Goal: Information Seeking & Learning: Find specific fact

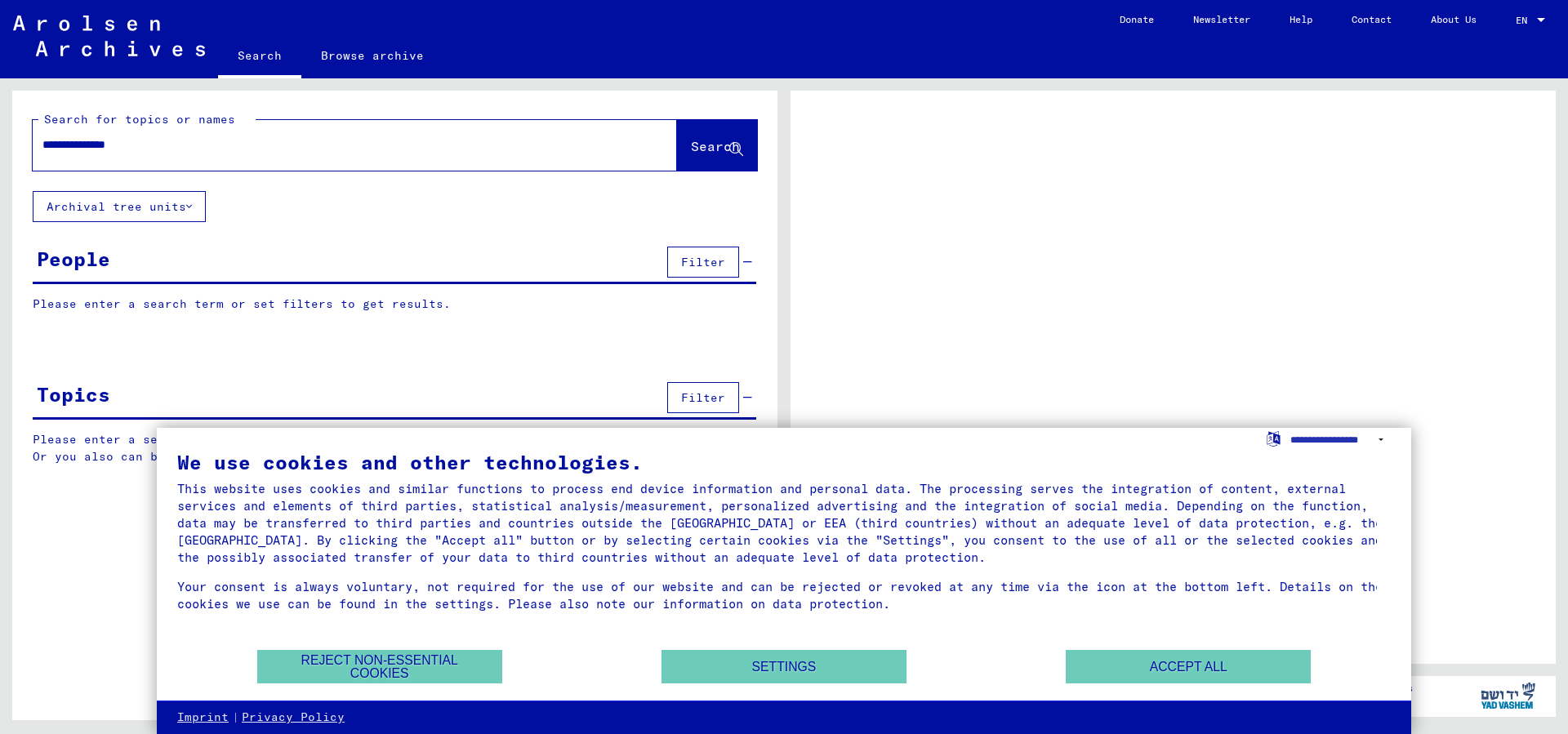
type input "**********"
click at [749, 132] on button "Search" at bounding box center [717, 145] width 80 height 51
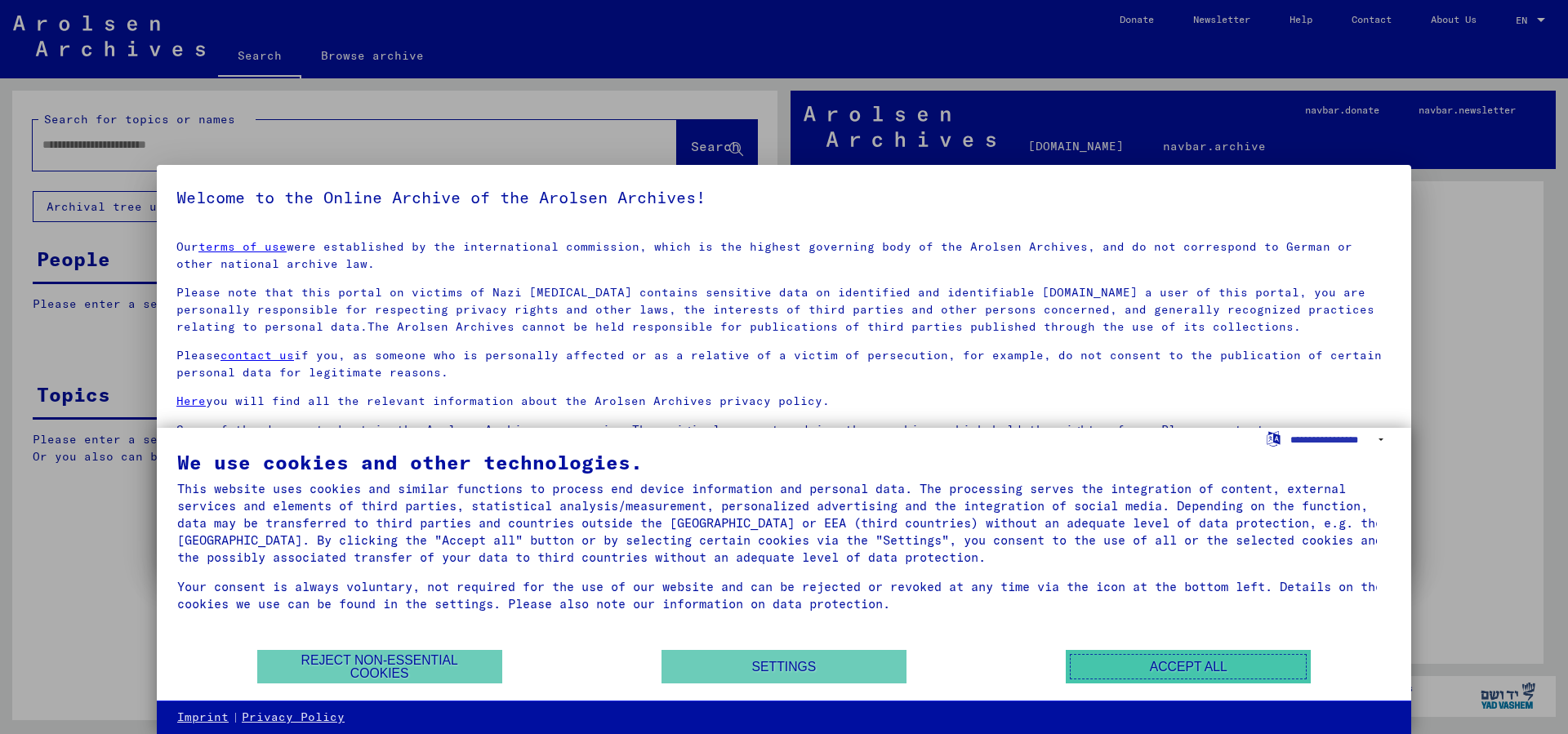
drag, startPoint x: 1126, startPoint y: 659, endPoint x: 1003, endPoint y: 593, distance: 139.6
click at [1126, 658] on button "Accept all" at bounding box center [1188, 666] width 245 height 33
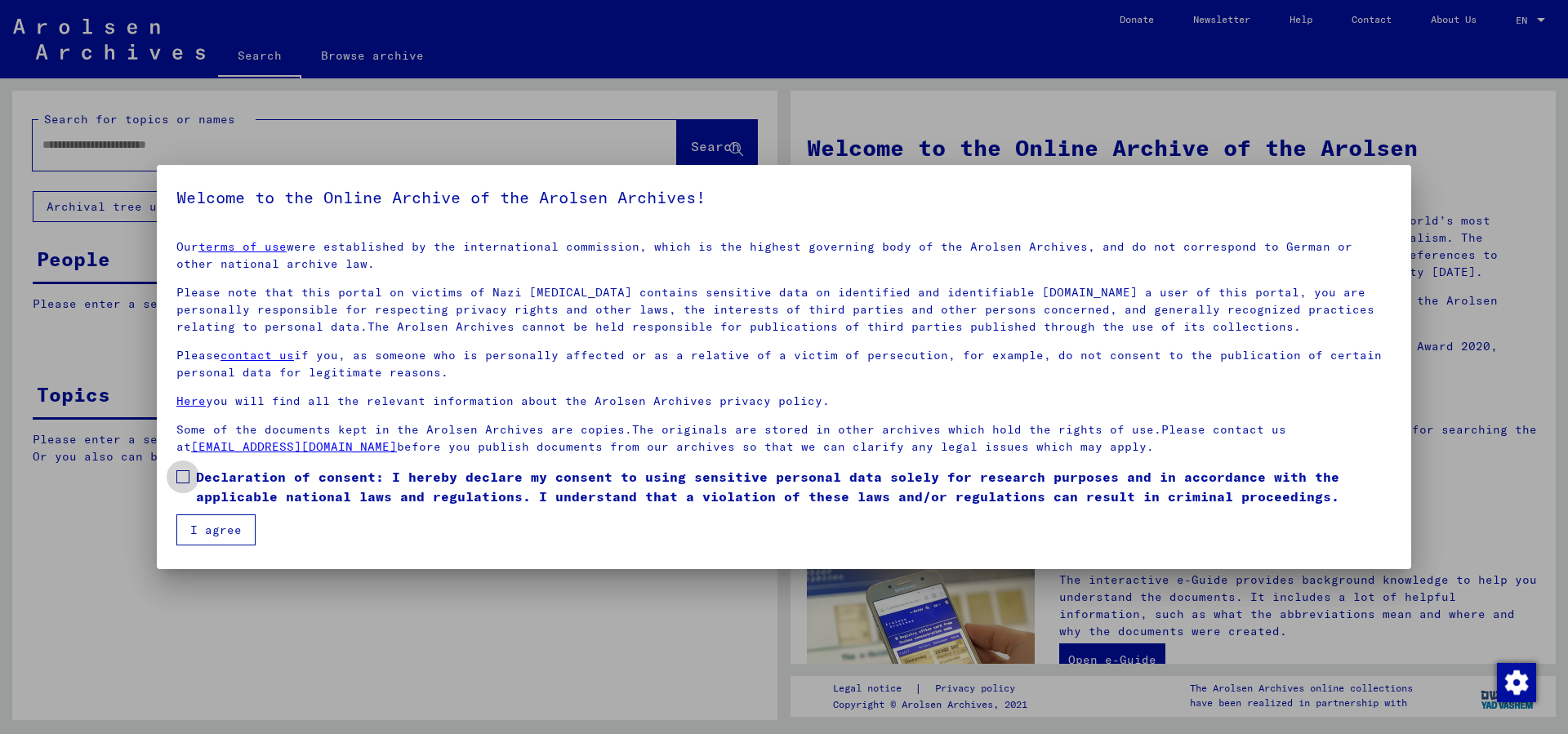
click at [184, 478] on span at bounding box center [183, 476] width 13 height 13
drag, startPoint x: 201, startPoint y: 530, endPoint x: 124, endPoint y: 413, distance: 140.1
click at [201, 529] on button "I agree" at bounding box center [215, 529] width 79 height 31
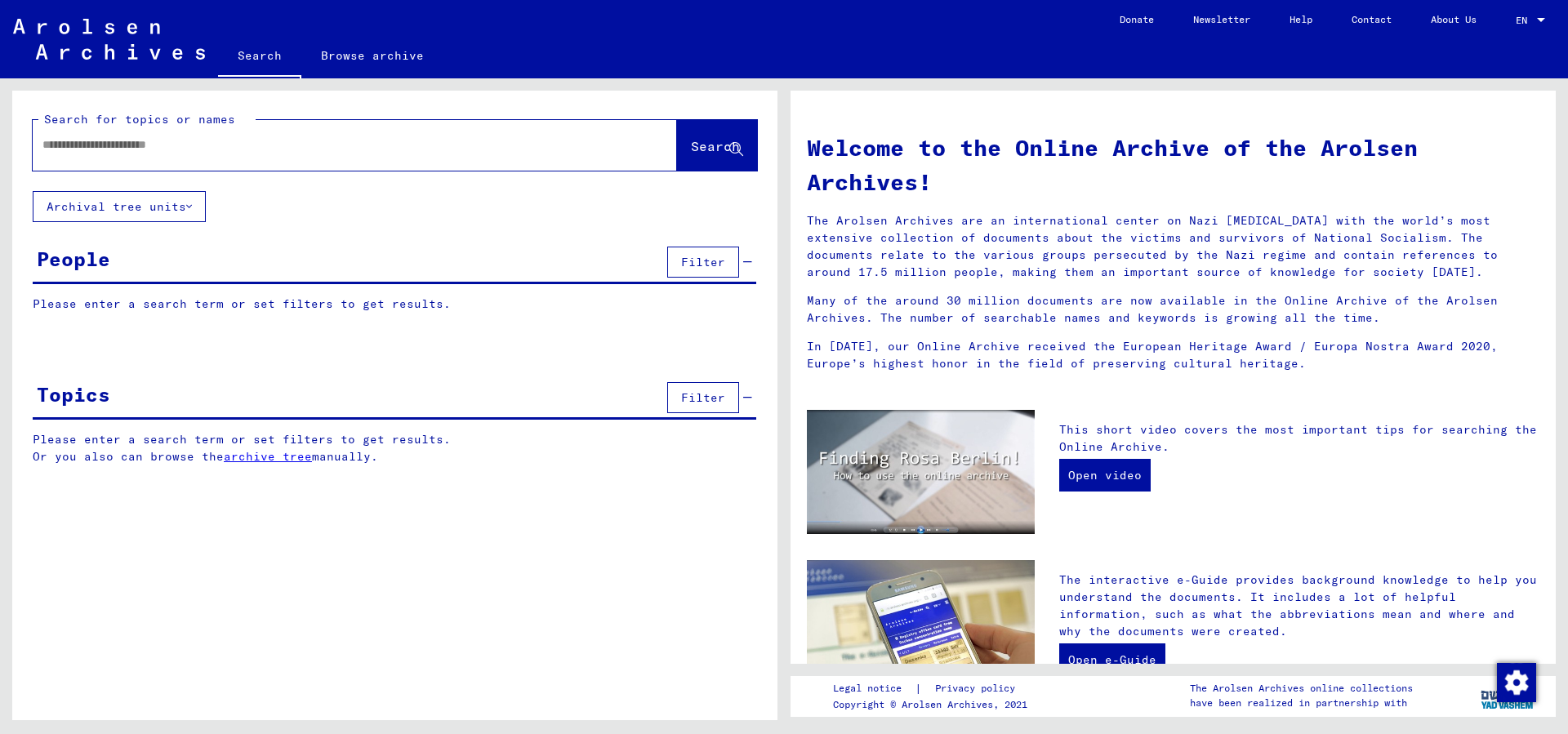
click at [153, 150] on input "text" at bounding box center [335, 145] width 585 height 17
click at [722, 146] on span "Search" at bounding box center [715, 146] width 49 height 17
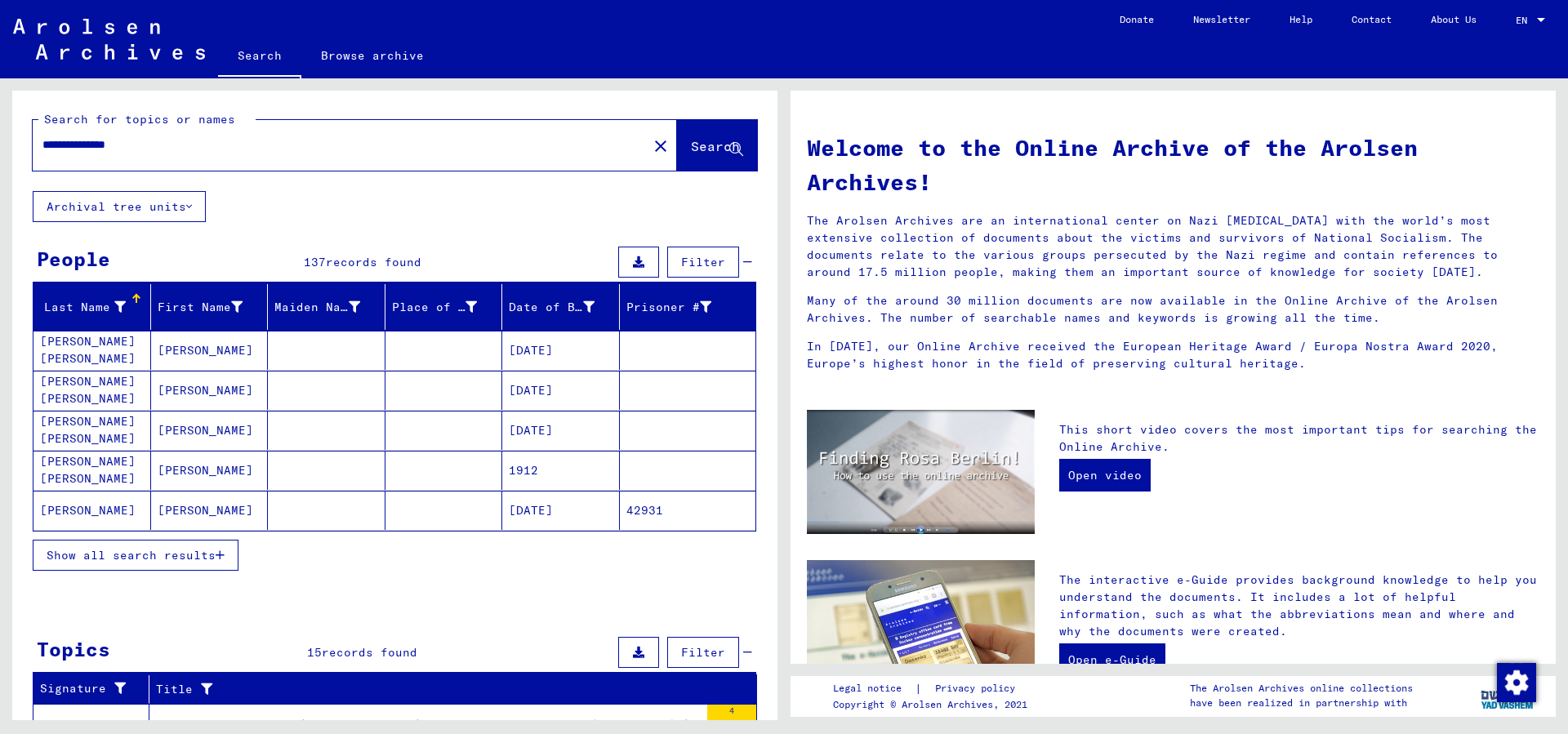
click at [223, 558] on icon "button" at bounding box center [220, 555] width 9 height 11
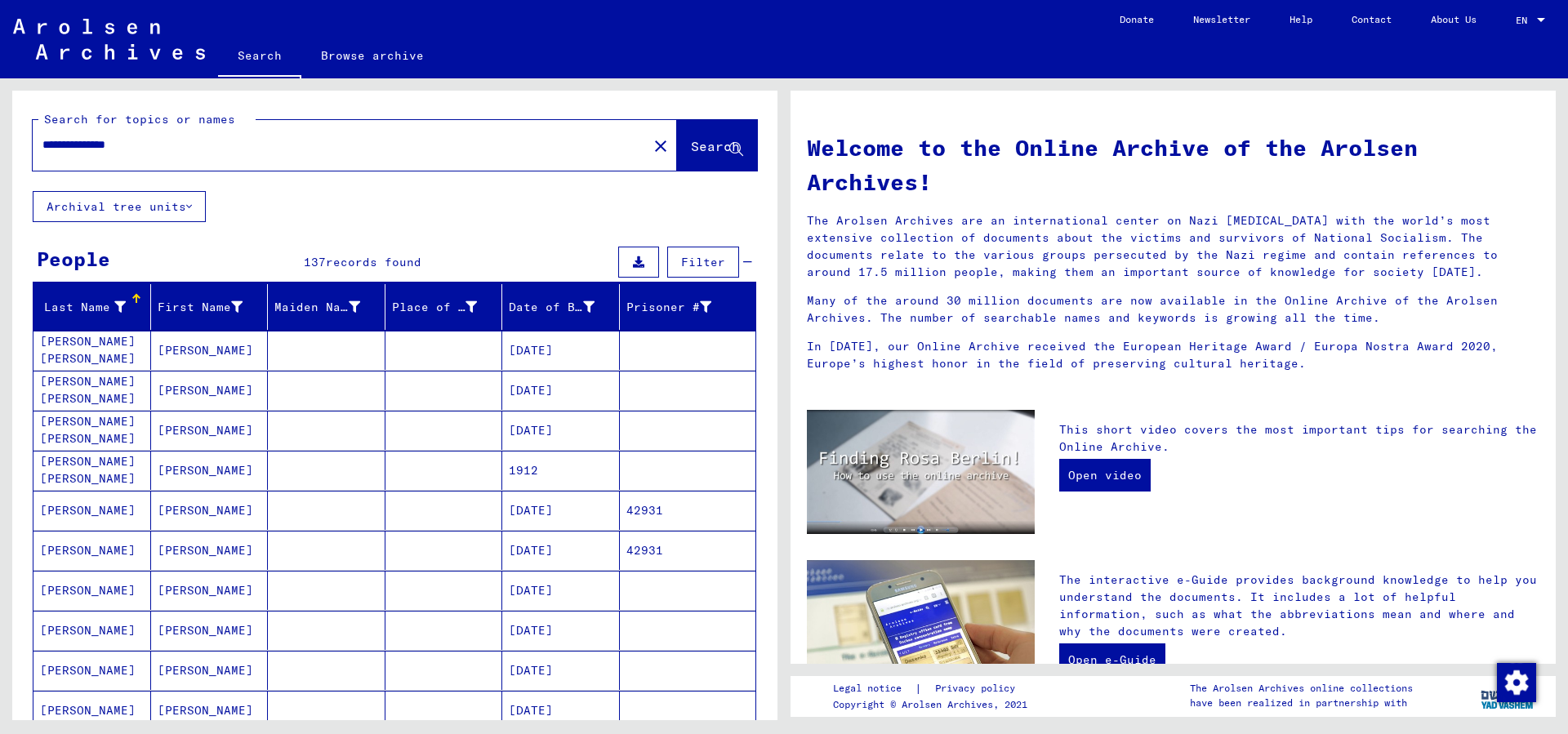
click at [682, 267] on span "Filter" at bounding box center [703, 262] width 45 height 15
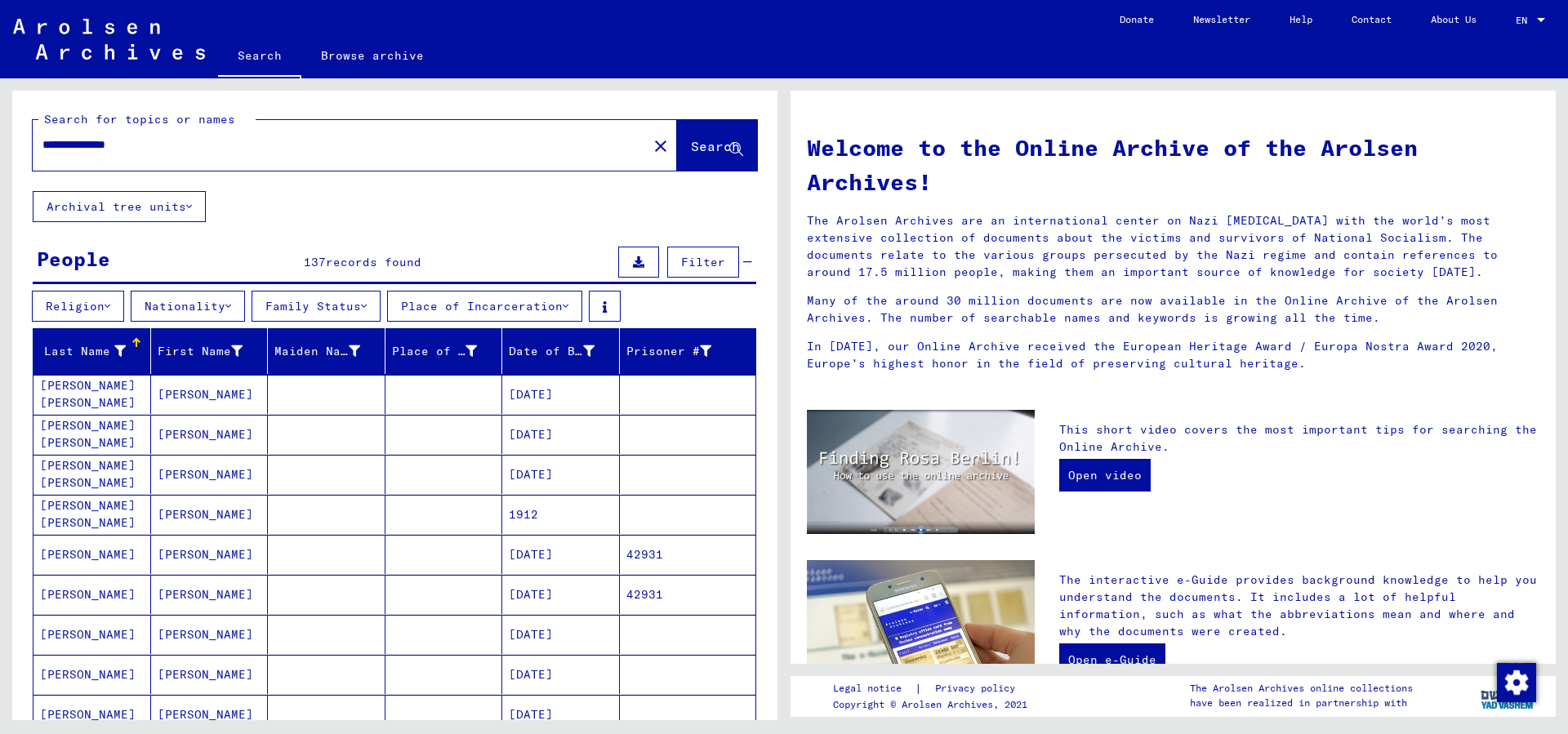
click at [557, 298] on button "Place of Incarceration" at bounding box center [484, 305] width 195 height 31
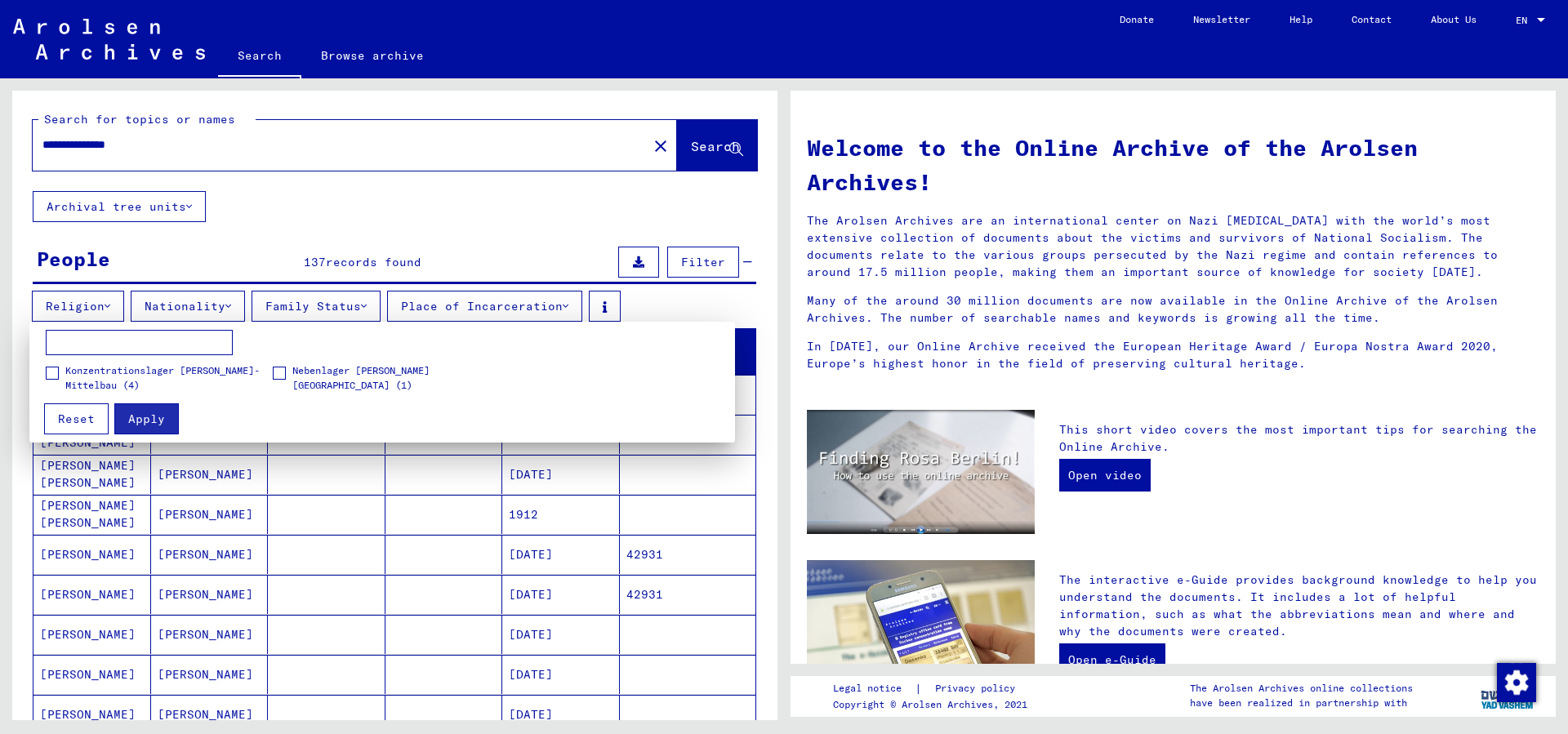
click at [199, 147] on div at bounding box center [784, 367] width 1568 height 734
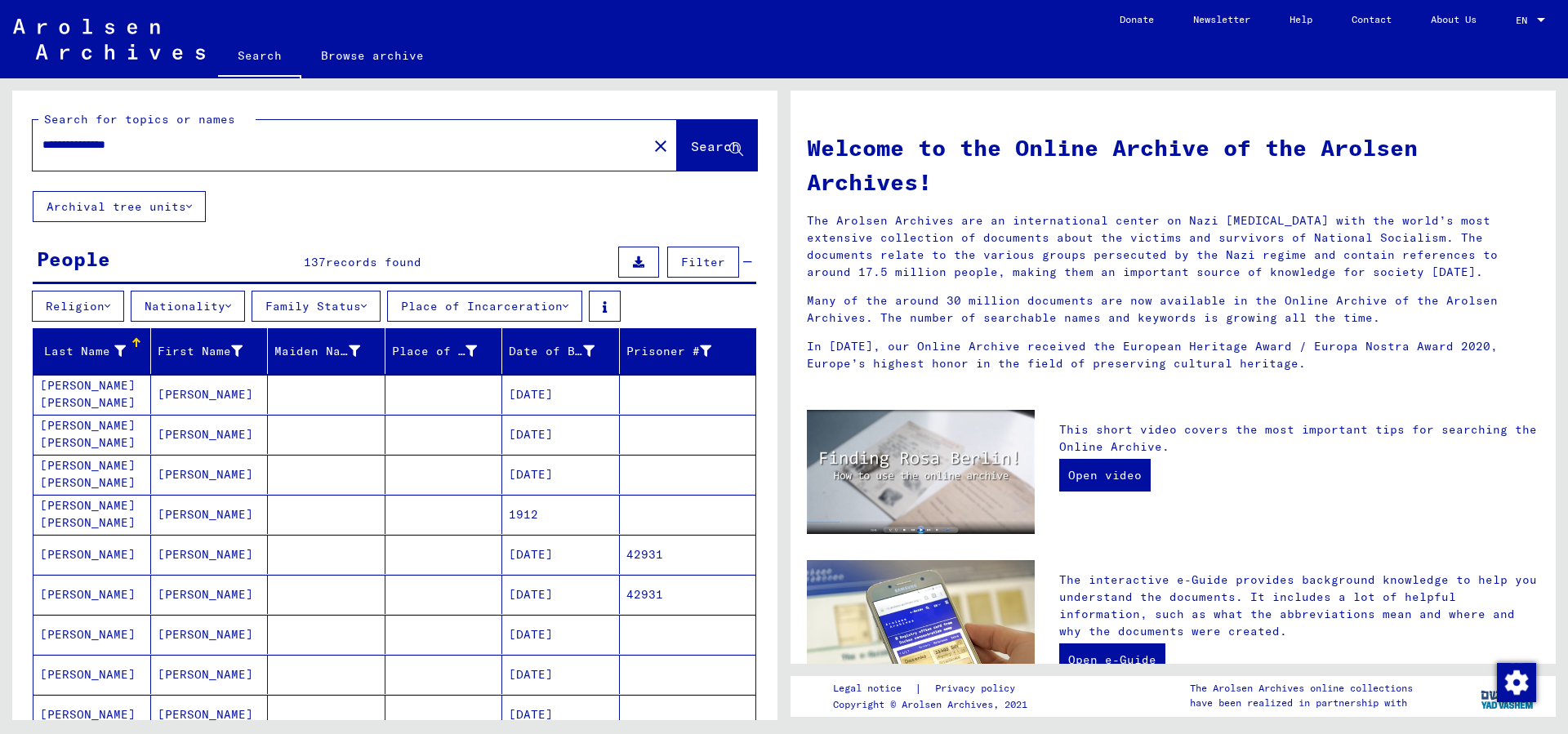
drag, startPoint x: 178, startPoint y: 147, endPoint x: 123, endPoint y: 153, distance: 55.3
click at [123, 153] on input "**********" at bounding box center [335, 145] width 585 height 17
type input "**********"
click at [704, 158] on button "Search" at bounding box center [717, 145] width 80 height 51
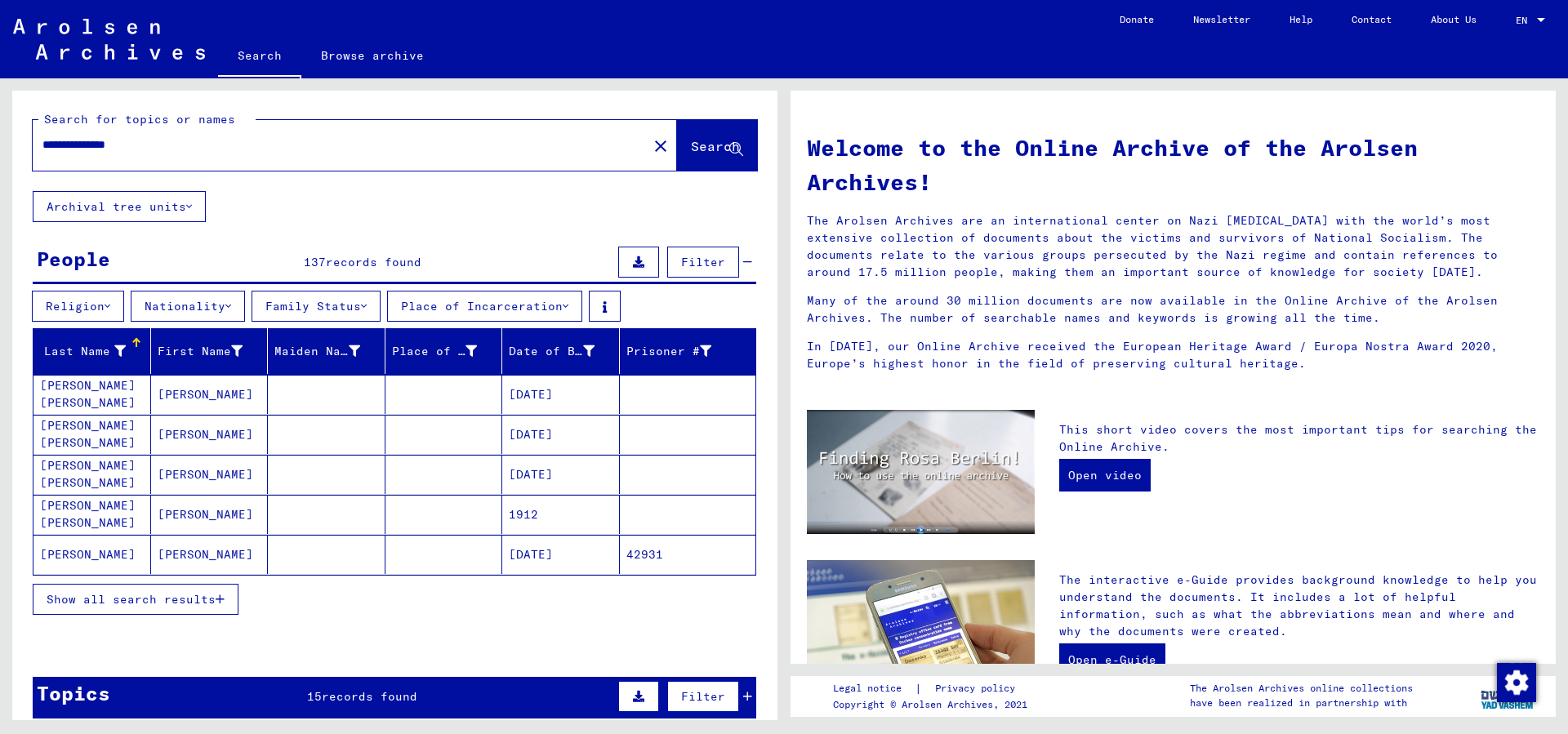
click at [576, 312] on button "Place of Incarceration" at bounding box center [484, 305] width 195 height 31
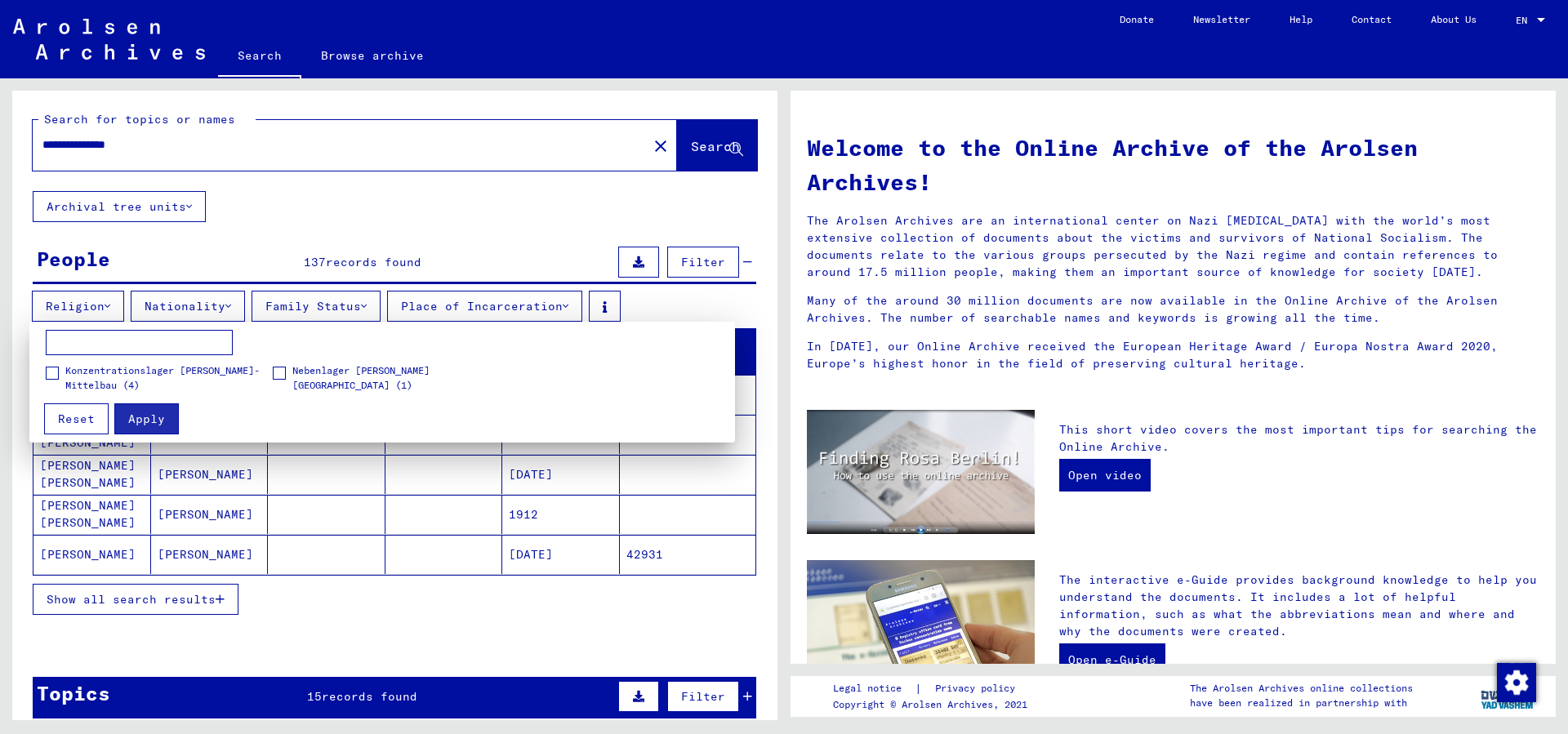
click at [404, 633] on div at bounding box center [784, 367] width 1568 height 734
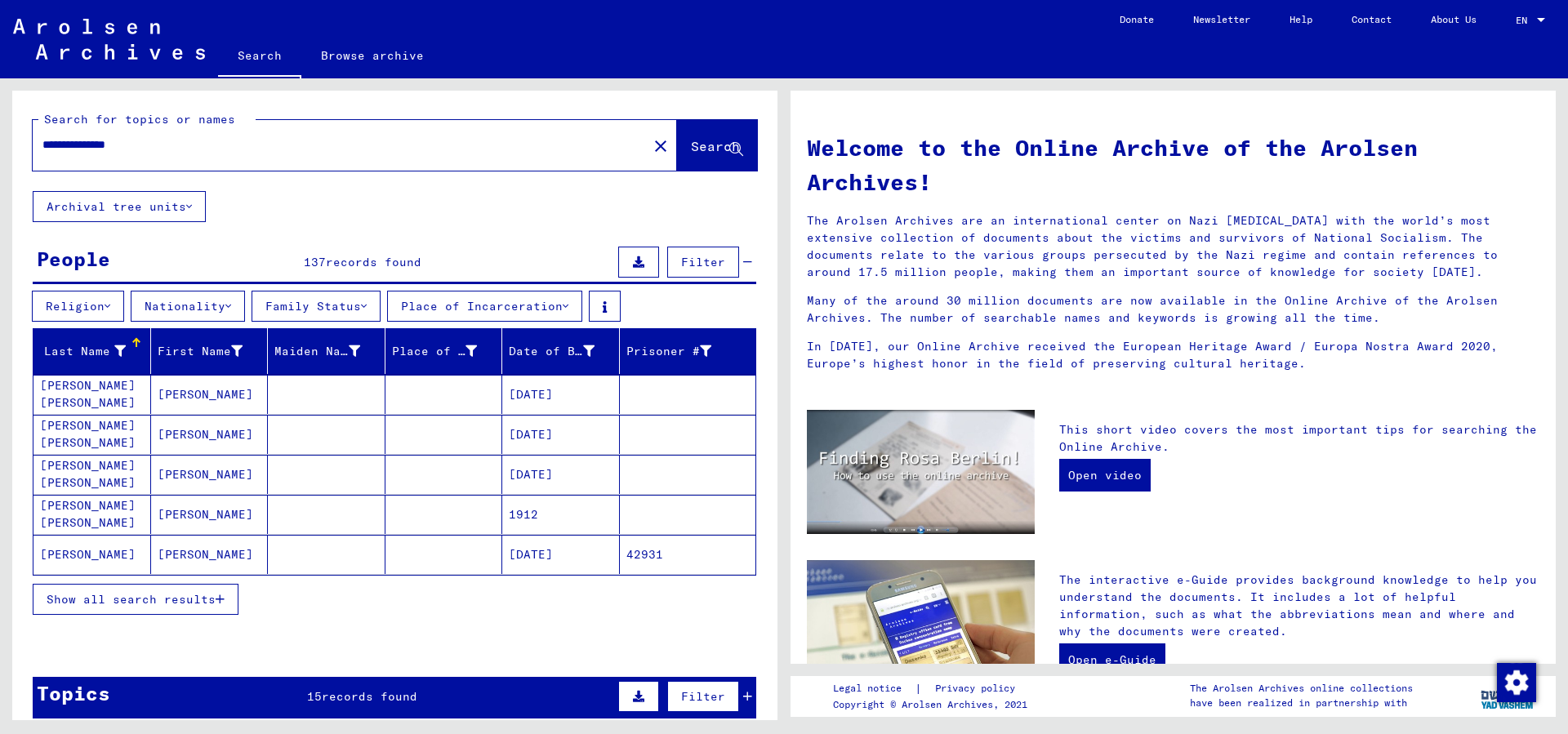
click at [218, 604] on icon "button" at bounding box center [220, 599] width 9 height 11
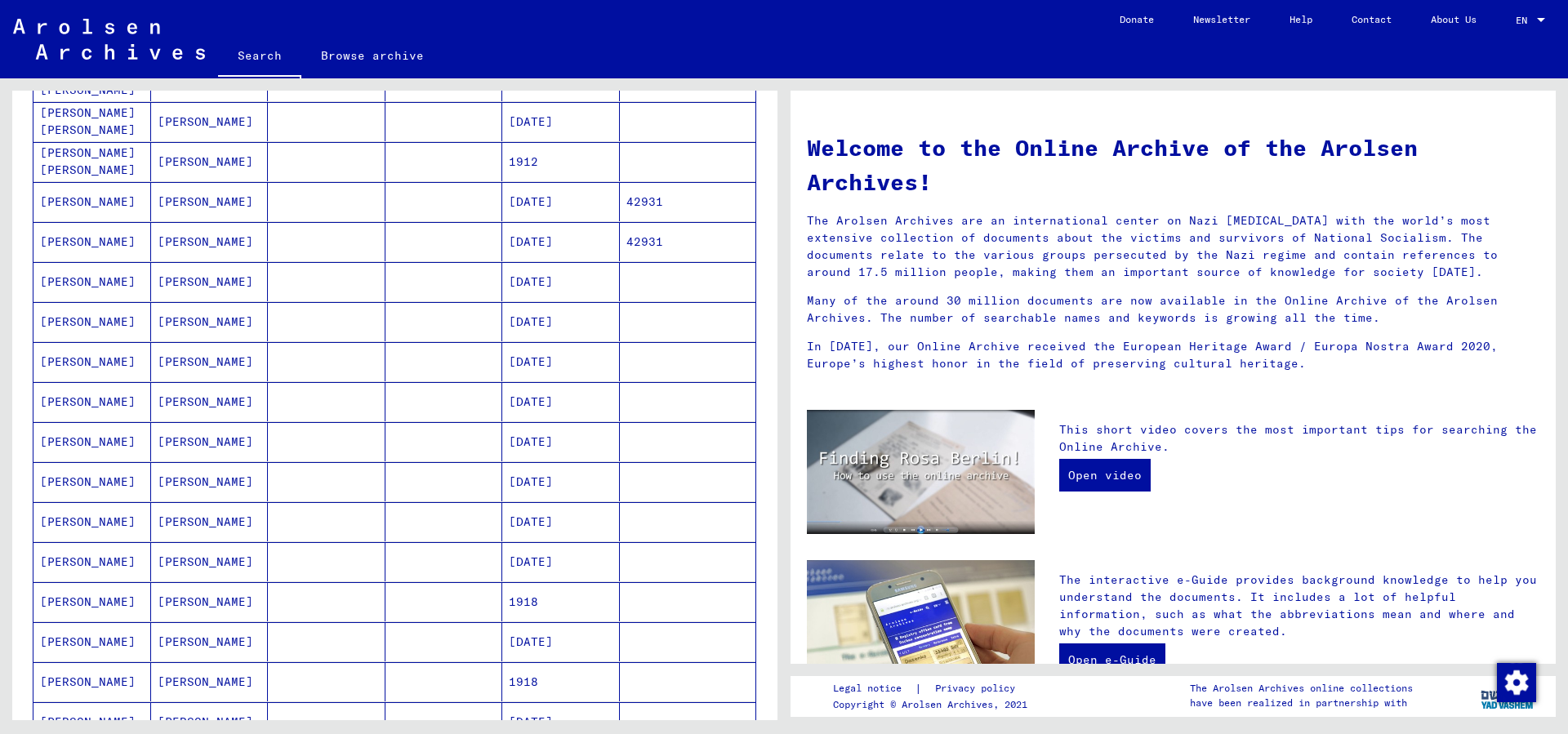
scroll to position [881, 0]
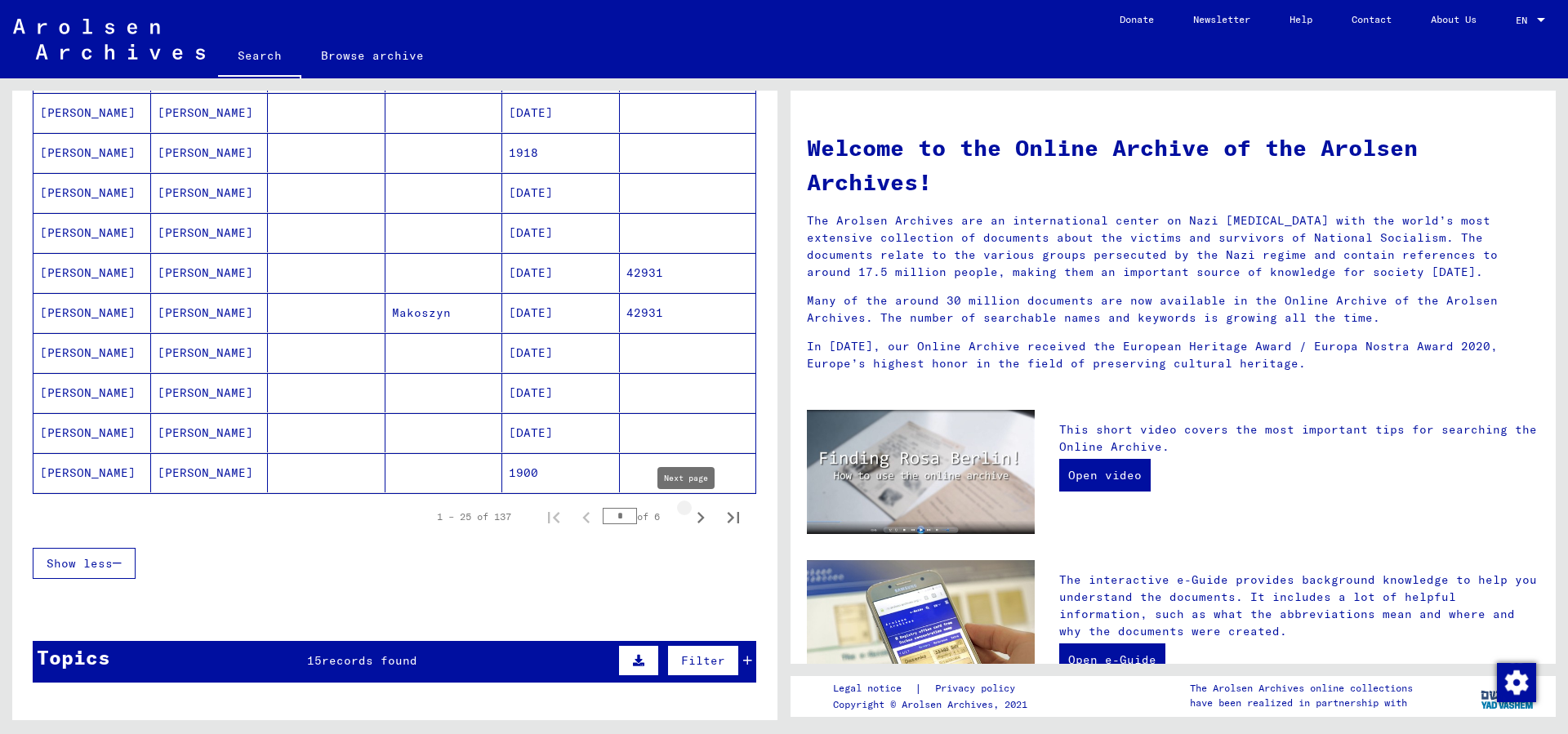
click at [689, 519] on icon "Next page" at bounding box center [700, 517] width 23 height 23
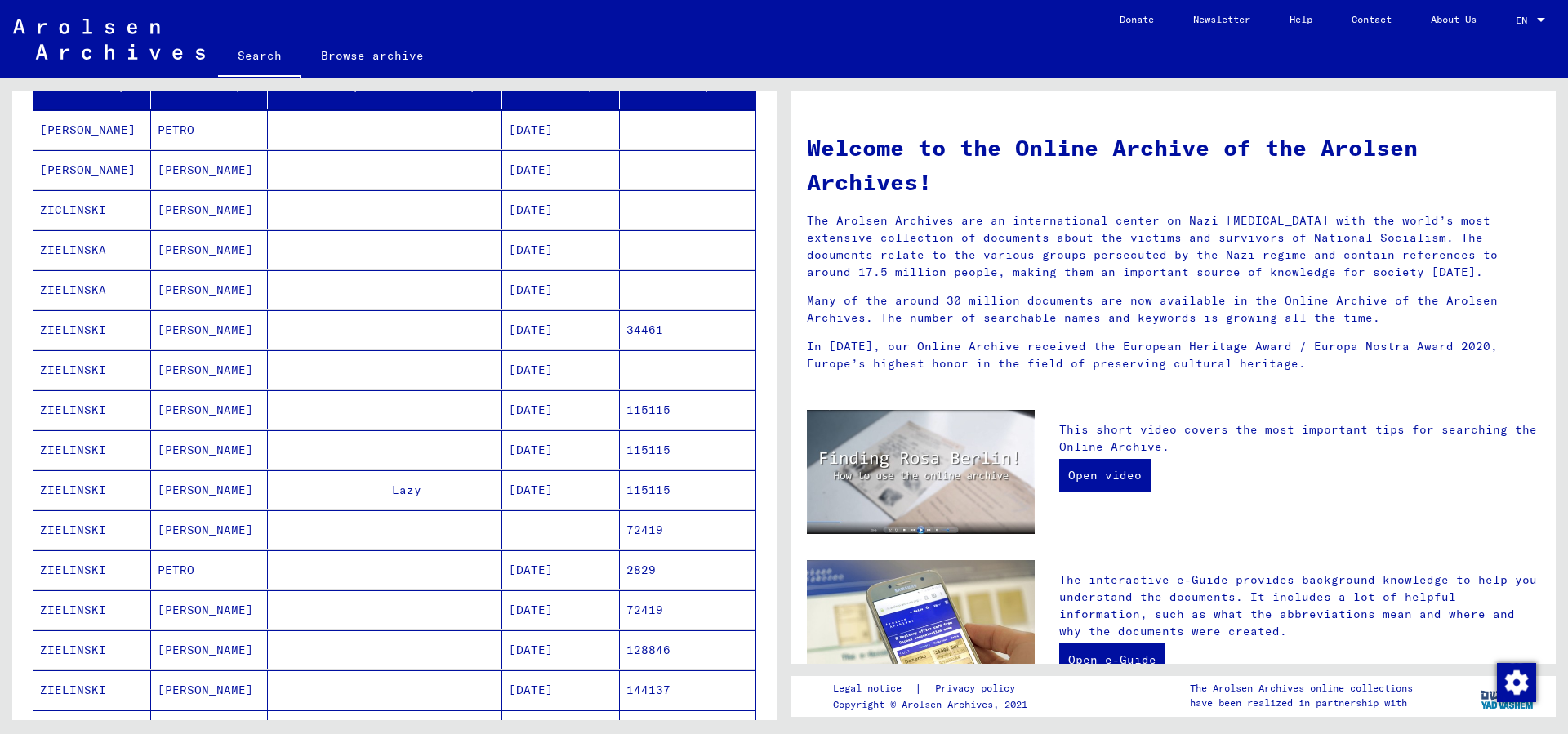
scroll to position [793, 0]
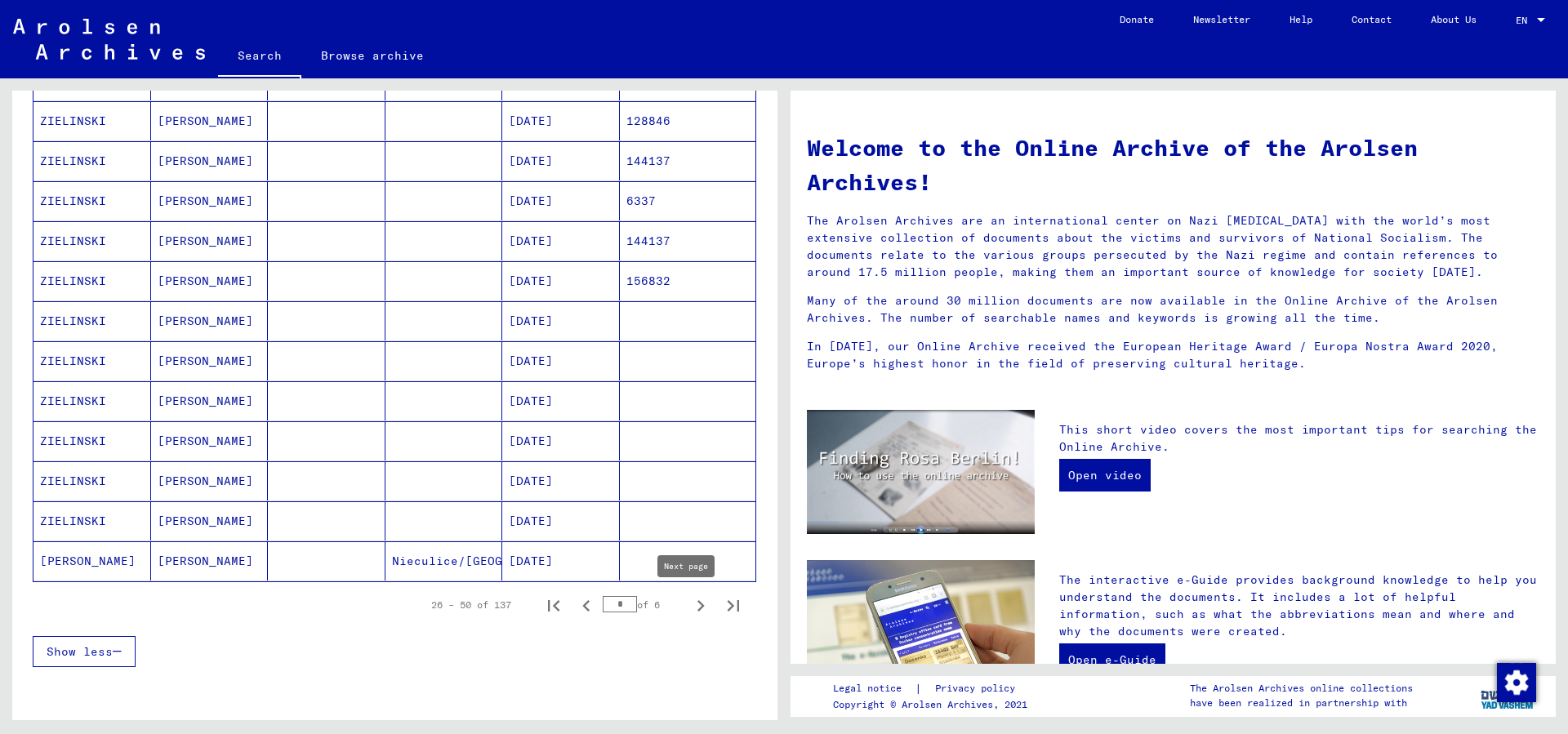
click at [689, 608] on icon "Next page" at bounding box center [700, 605] width 23 height 23
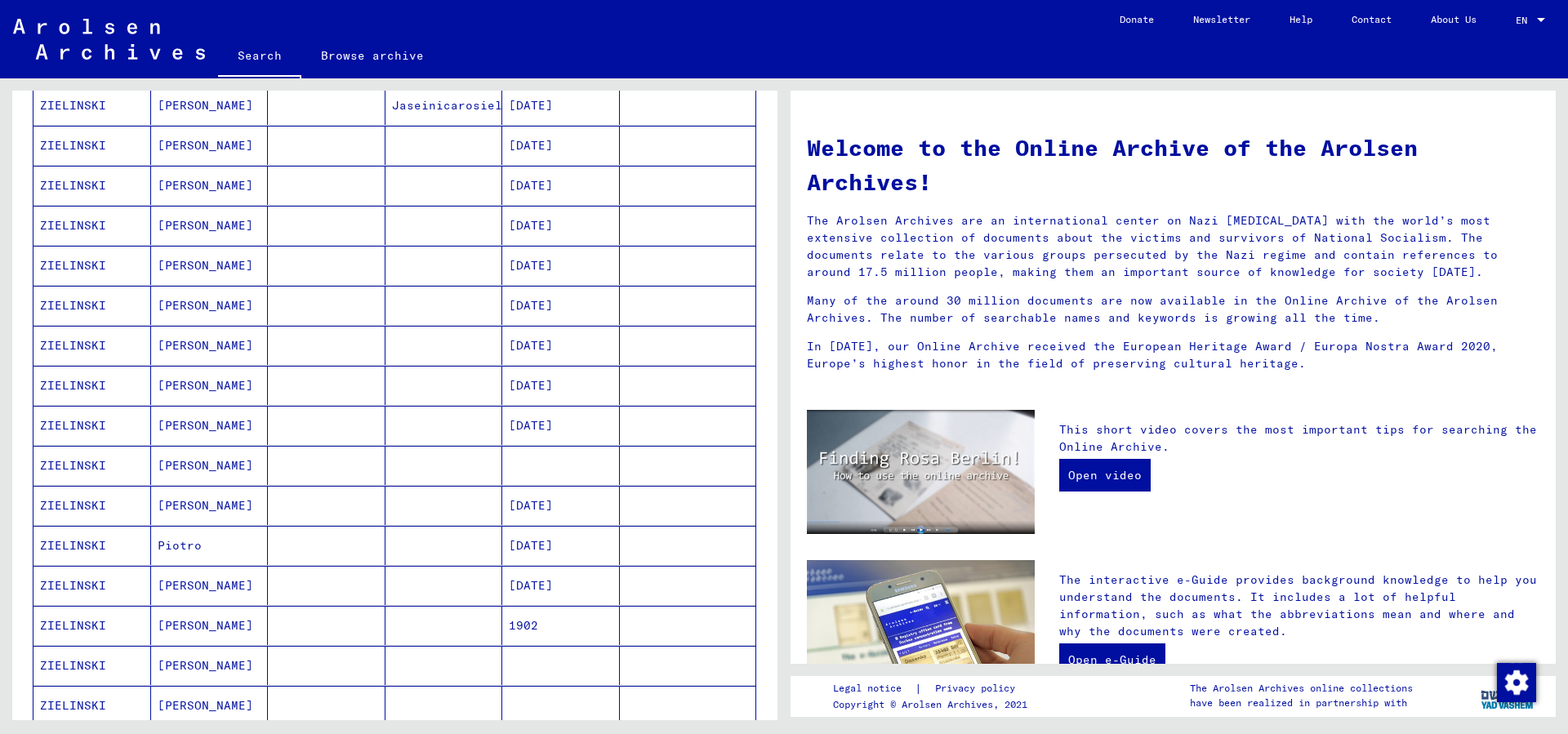
scroll to position [88, 0]
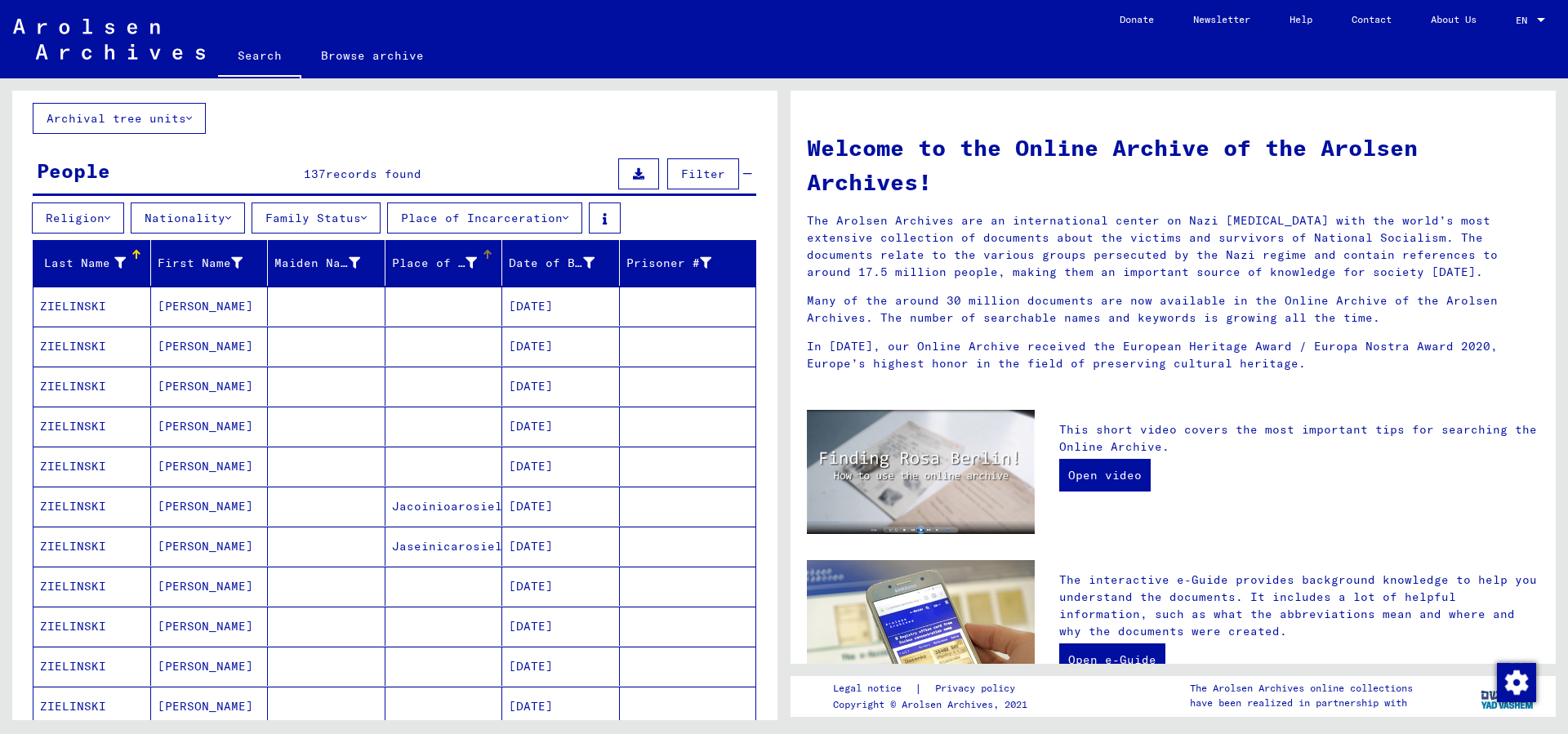
click at [438, 263] on div "Place of Birth" at bounding box center [435, 263] width 85 height 17
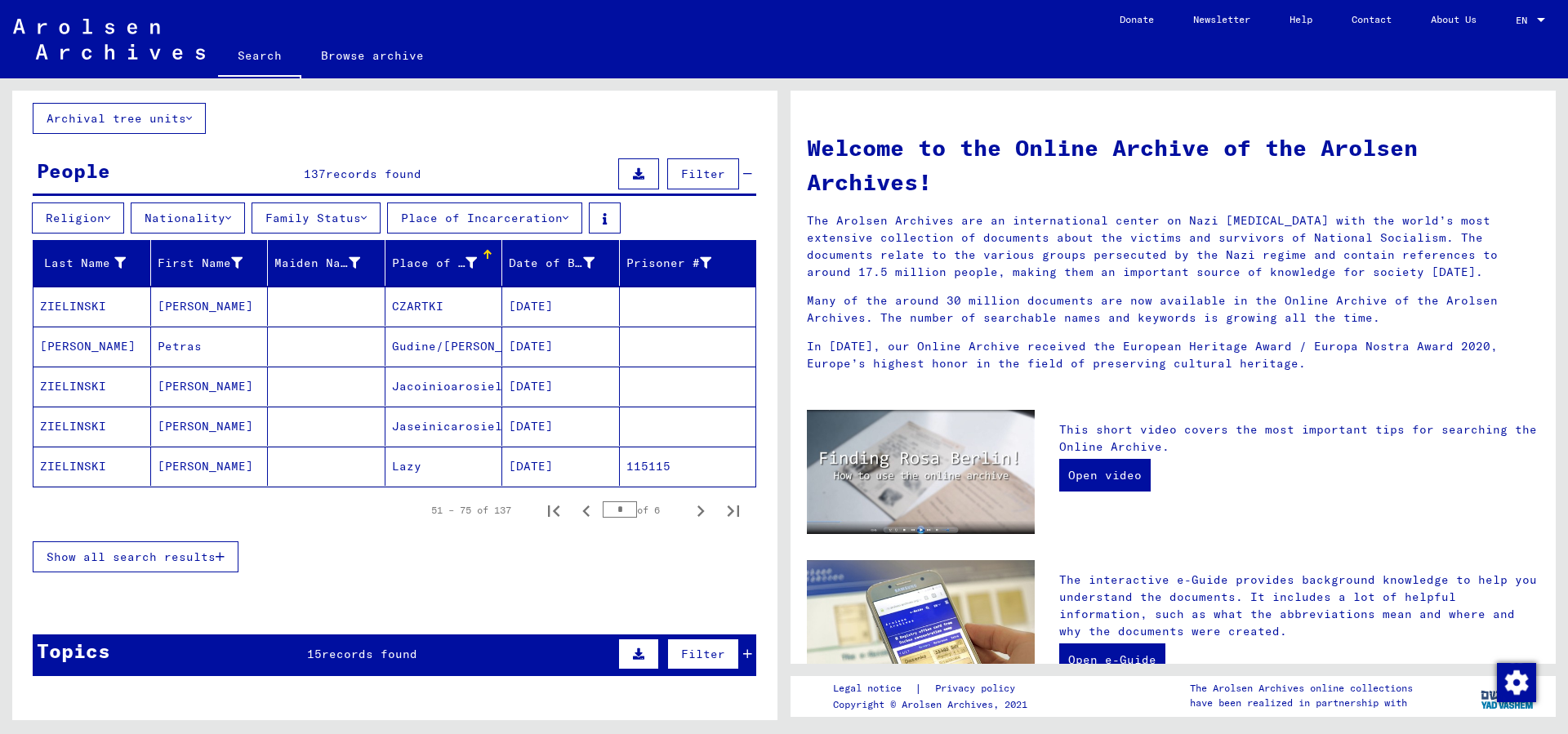
click at [446, 262] on div "Place of Birth" at bounding box center [435, 263] width 85 height 17
click at [482, 258] on div at bounding box center [487, 259] width 10 height 2
click at [461, 267] on div "Place of Birth" at bounding box center [435, 263] width 85 height 17
click at [428, 266] on div "Place of Birth" at bounding box center [435, 263] width 85 height 17
click at [575, 516] on icon "Previous page" at bounding box center [586, 511] width 23 height 23
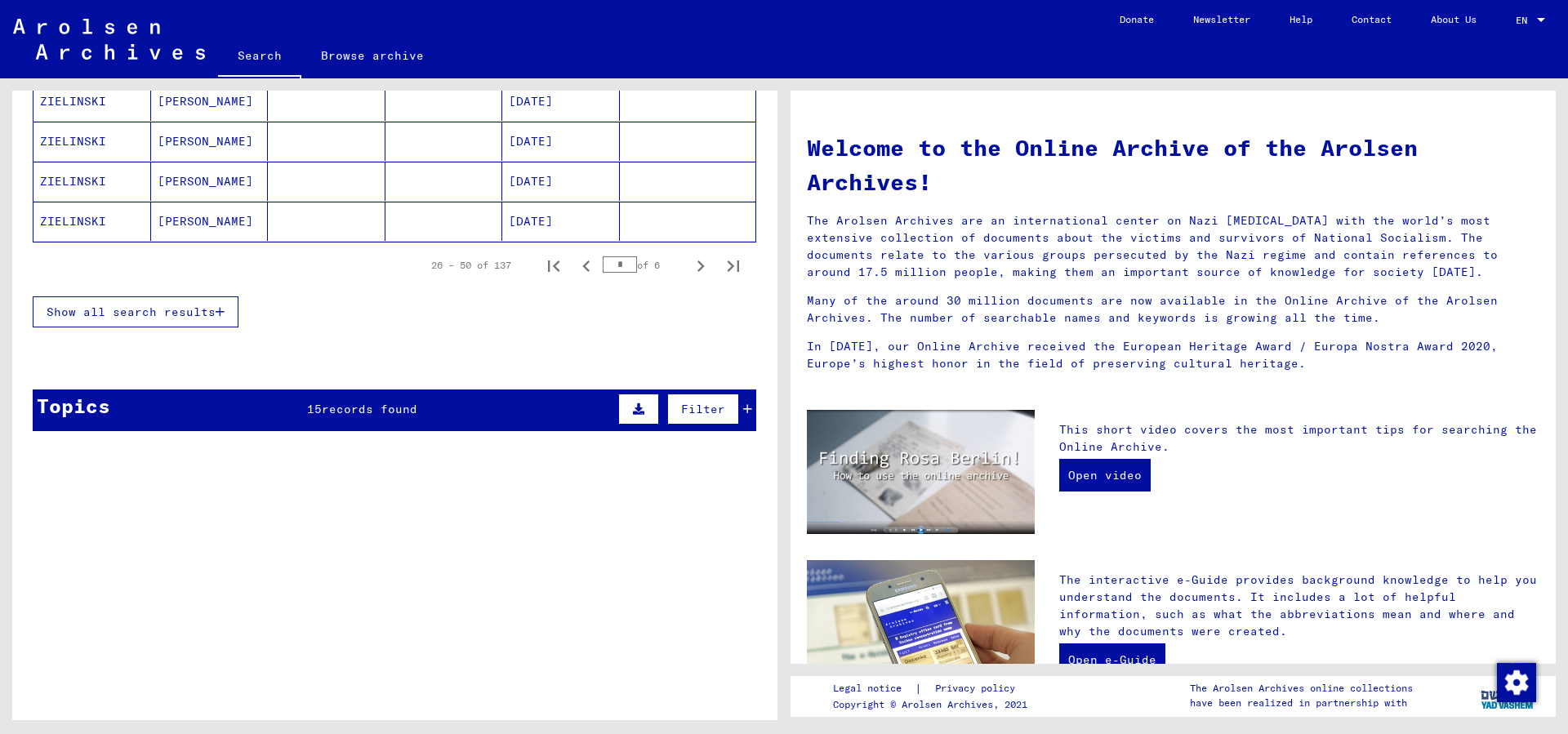
scroll to position [1145, 0]
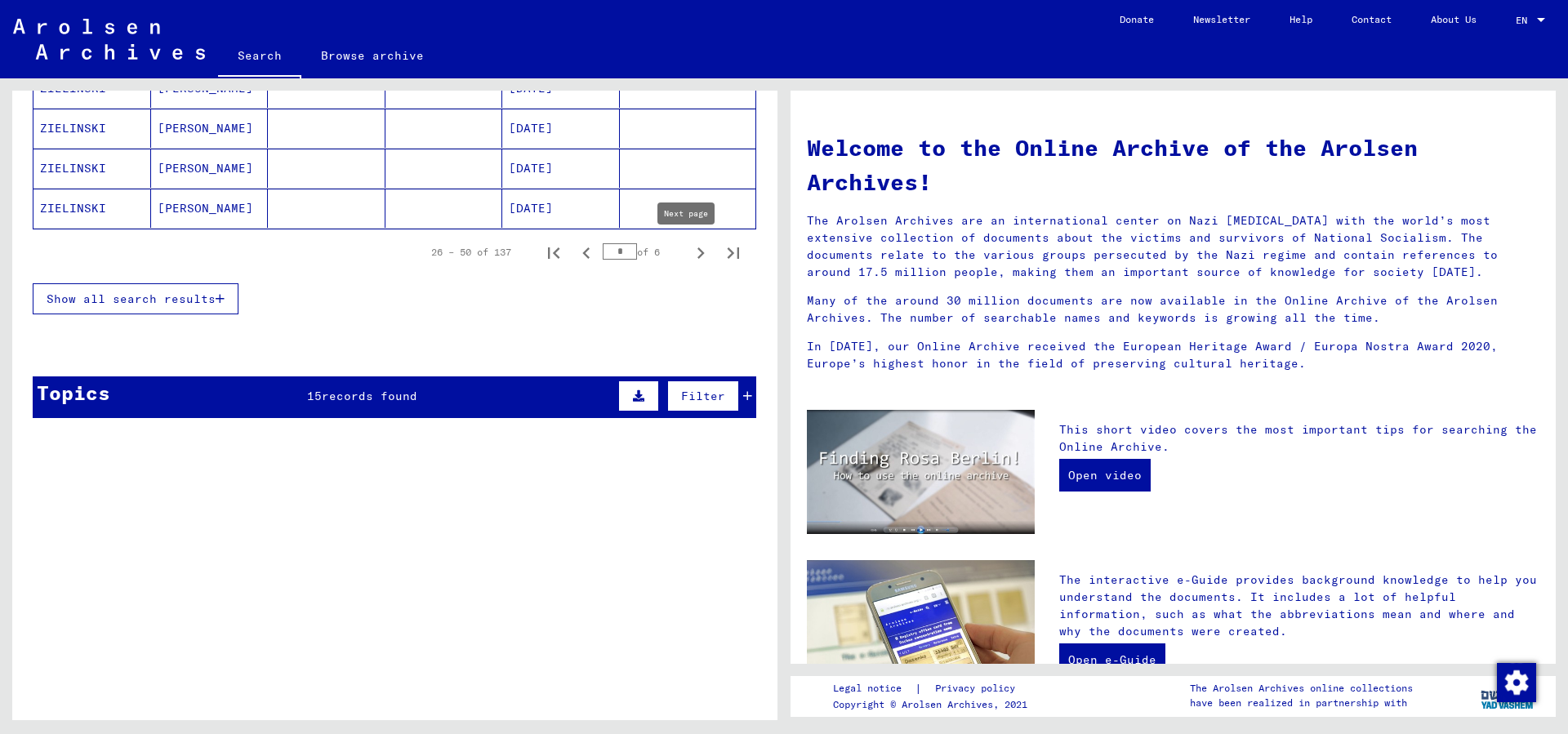
click at [689, 254] on icon "Next page" at bounding box center [700, 253] width 23 height 23
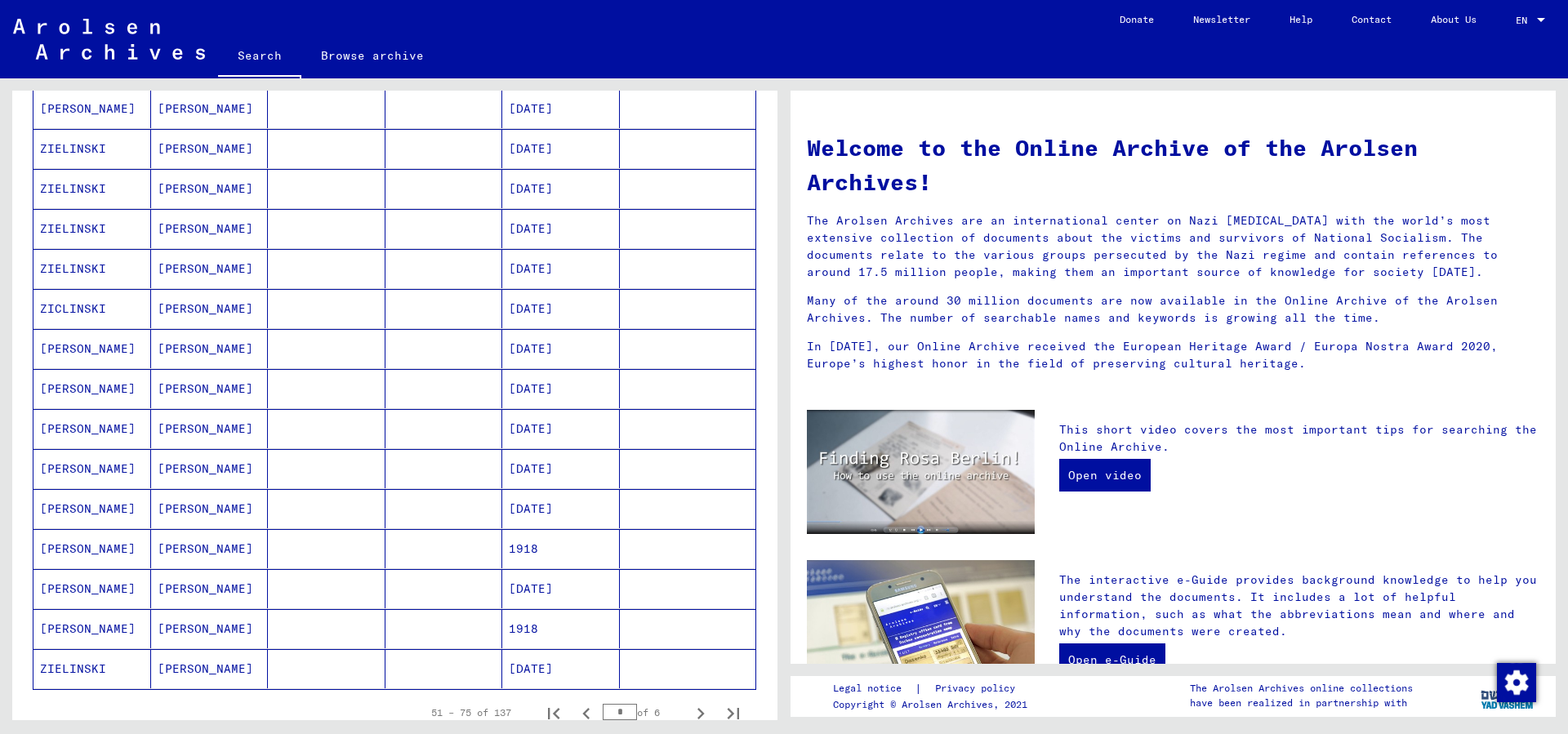
scroll to position [705, 0]
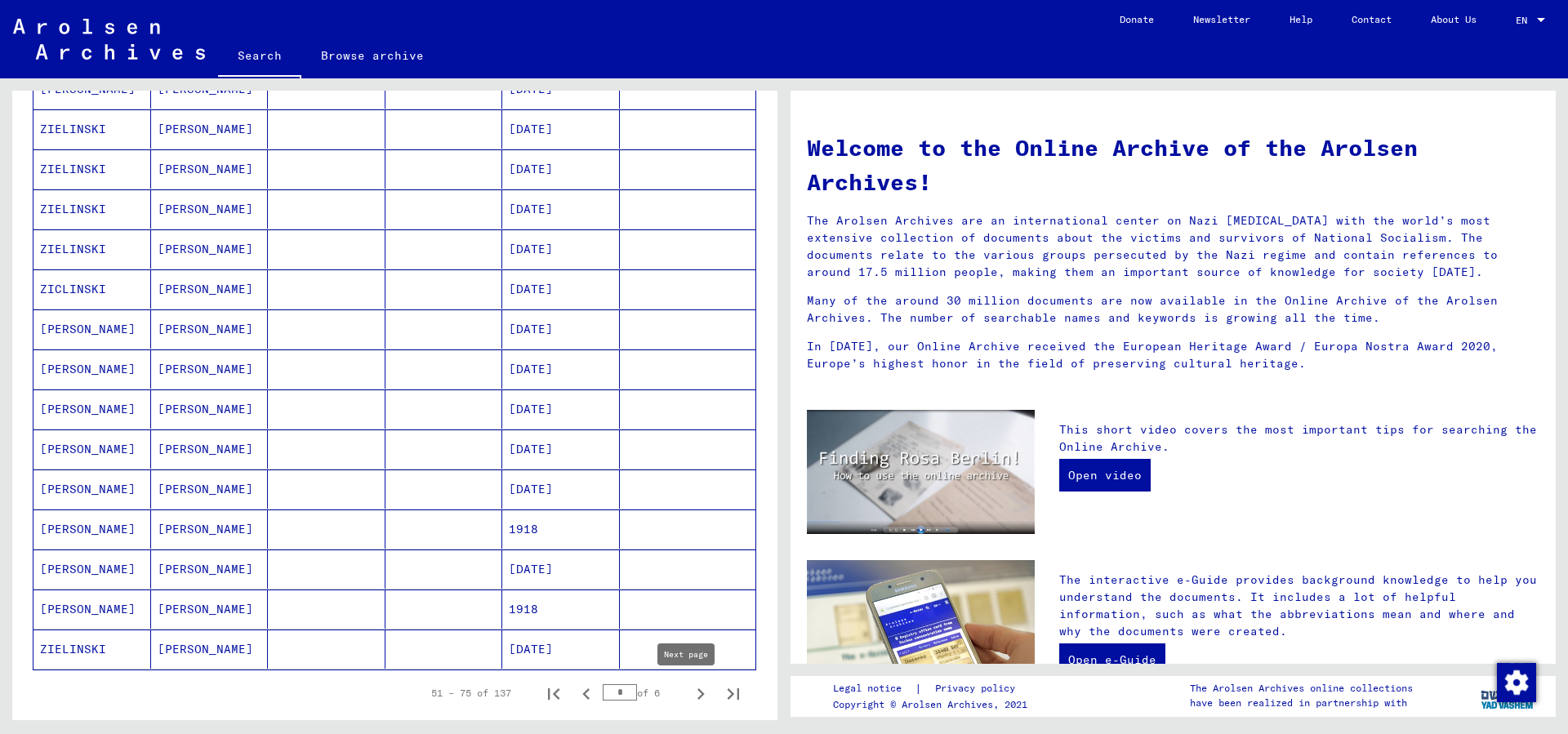
click at [689, 698] on icon "Next page" at bounding box center [700, 693] width 23 height 23
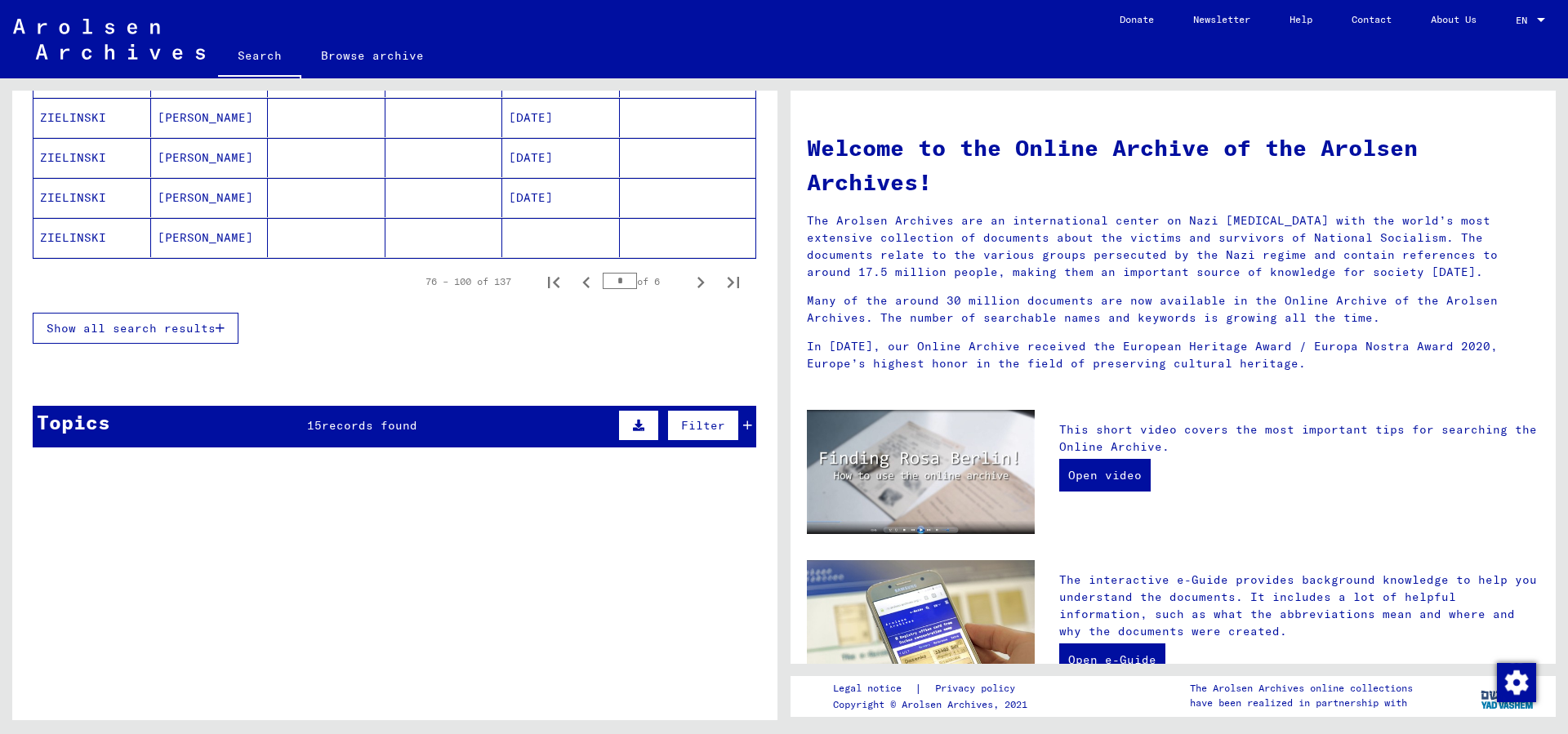
scroll to position [1234, 0]
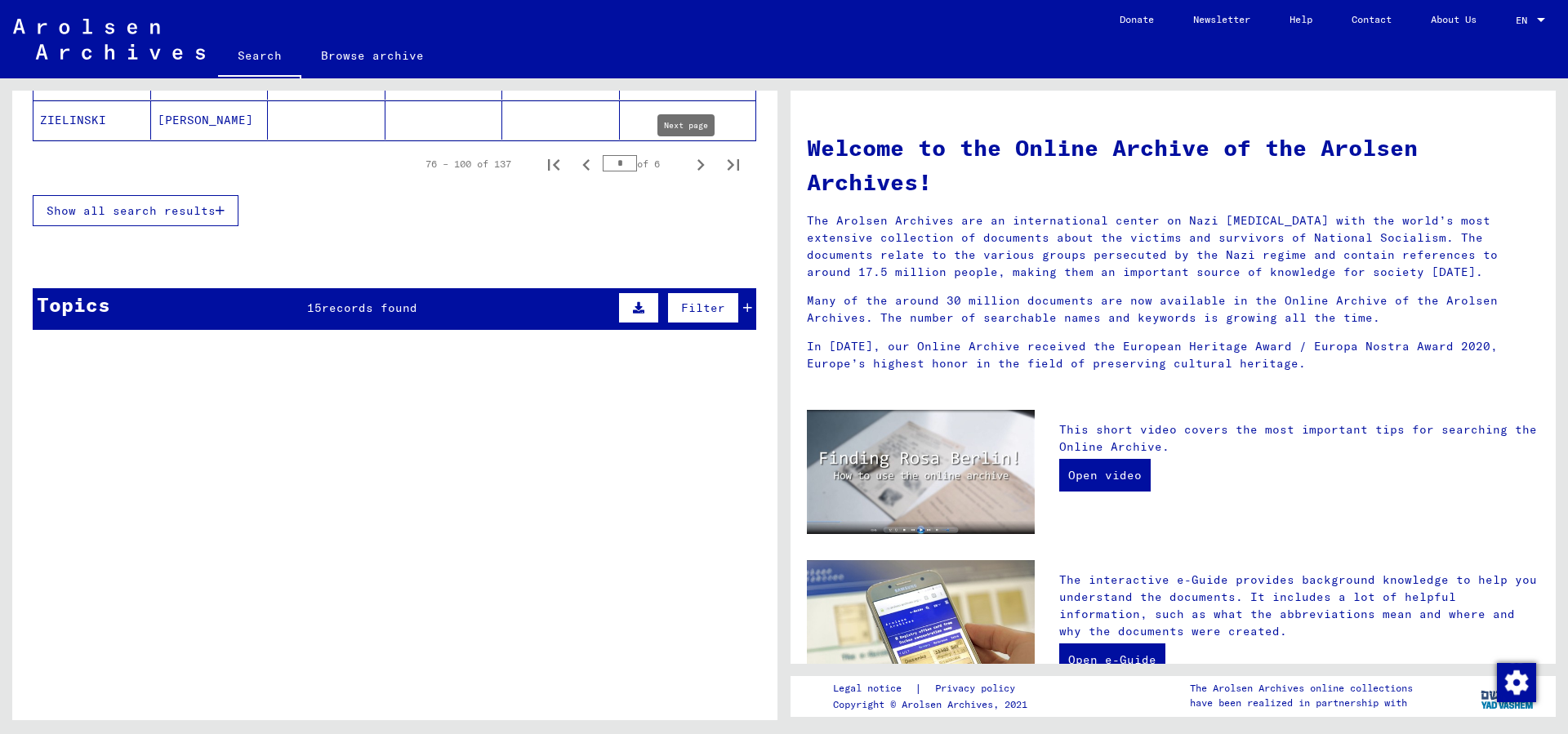
click at [697, 168] on icon "Next page" at bounding box center [701, 165] width 7 height 11
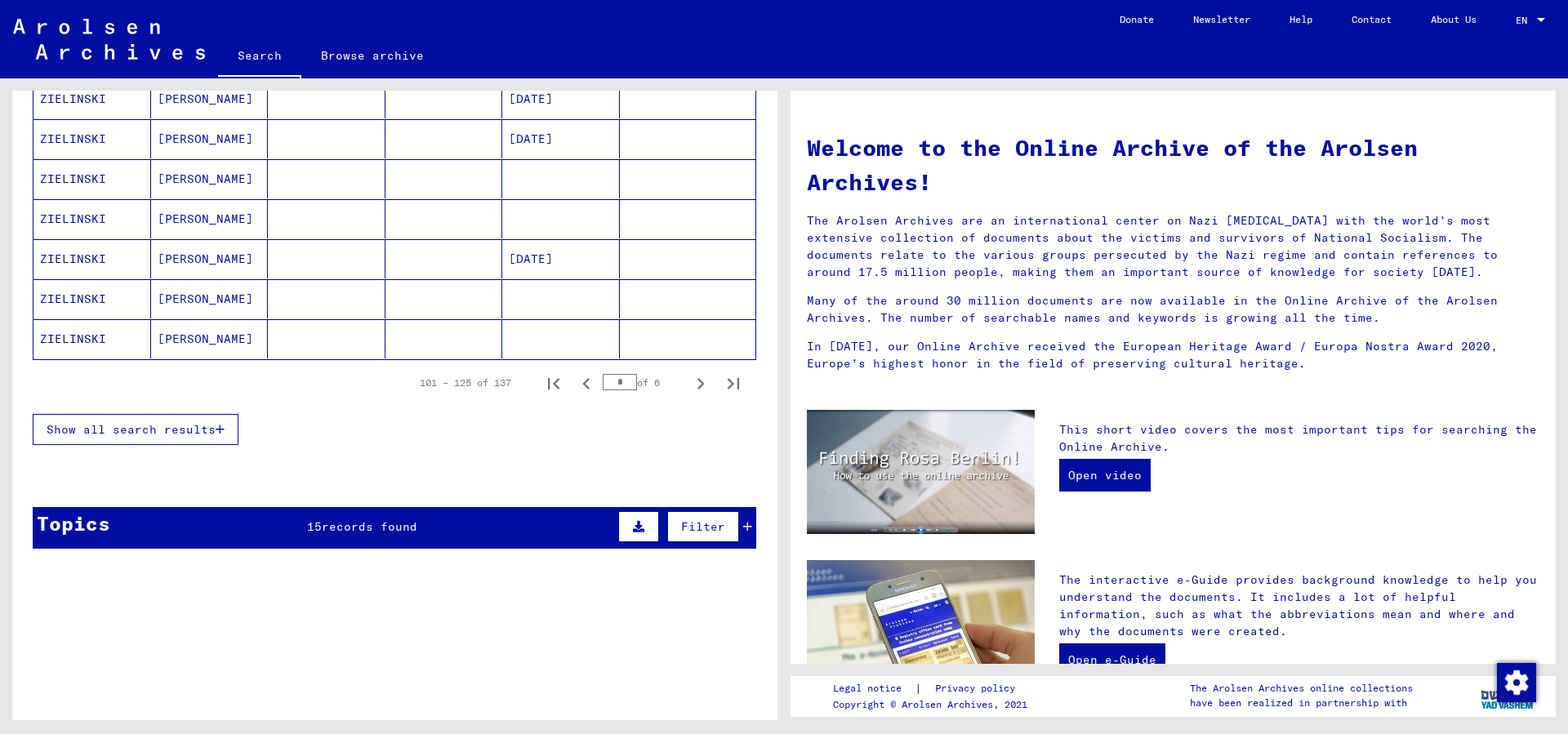
scroll to position [1057, 0]
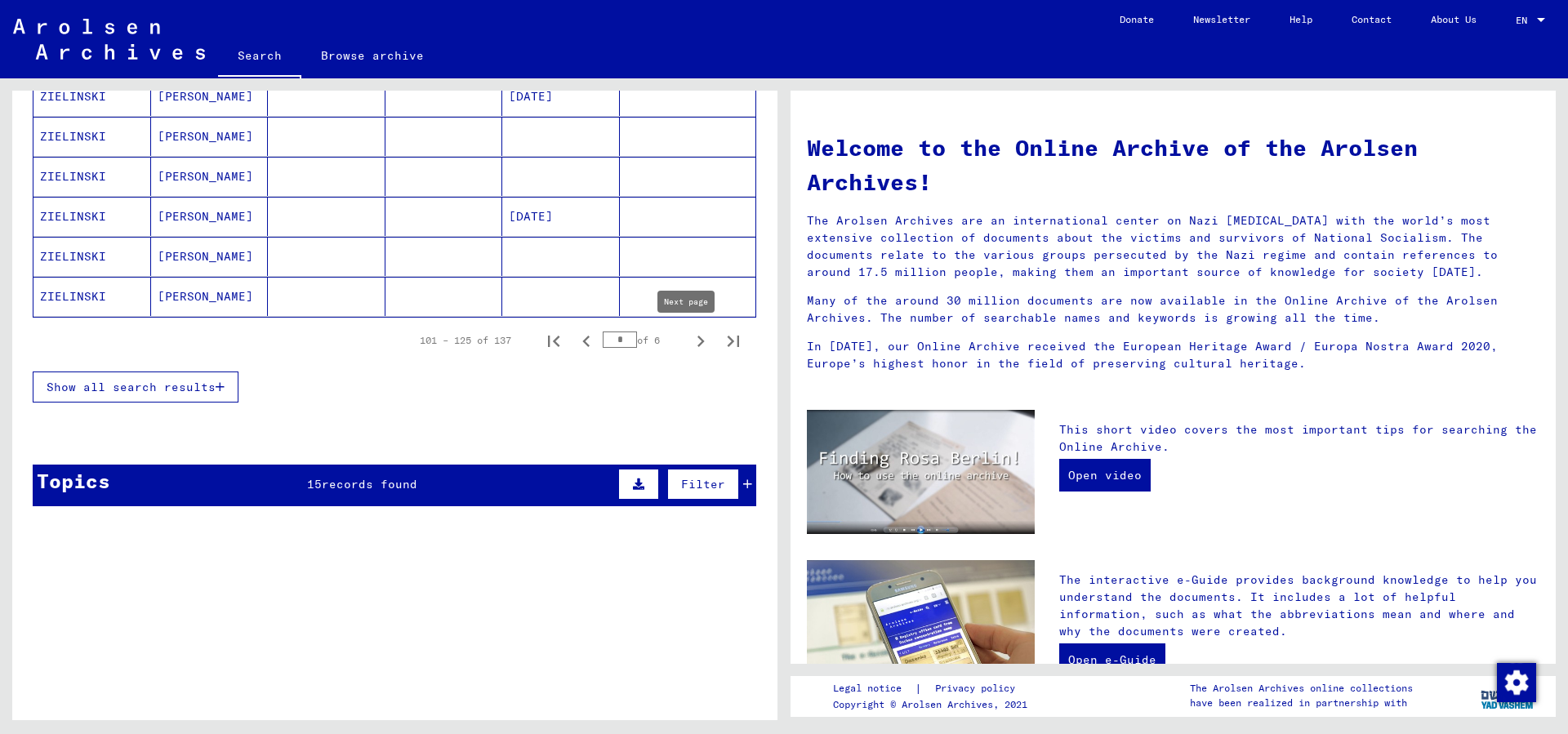
click at [689, 343] on icon "Next page" at bounding box center [700, 341] width 23 height 23
type input "*"
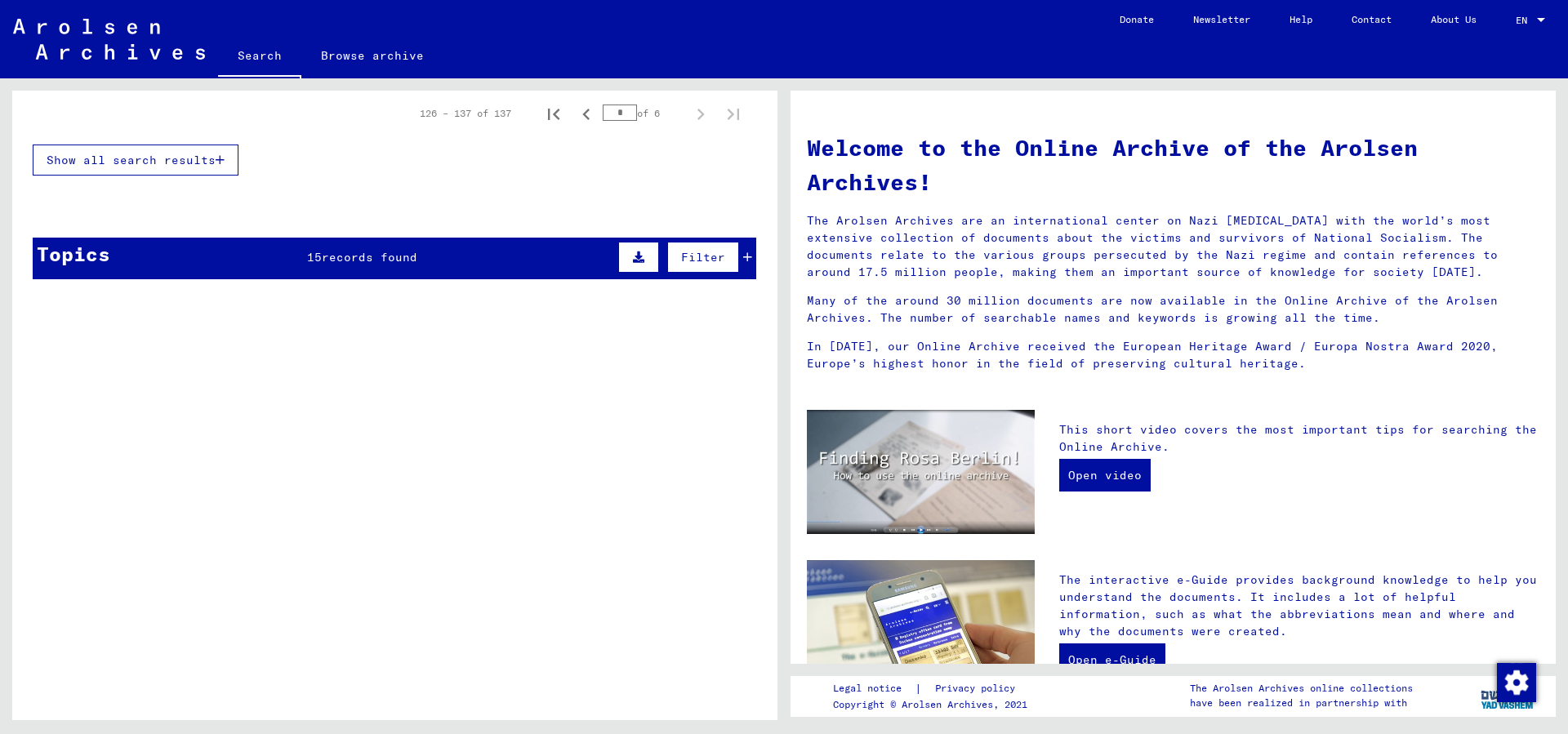
scroll to position [765, 0]
click at [121, 168] on button "Show all search results" at bounding box center [135, 159] width 206 height 31
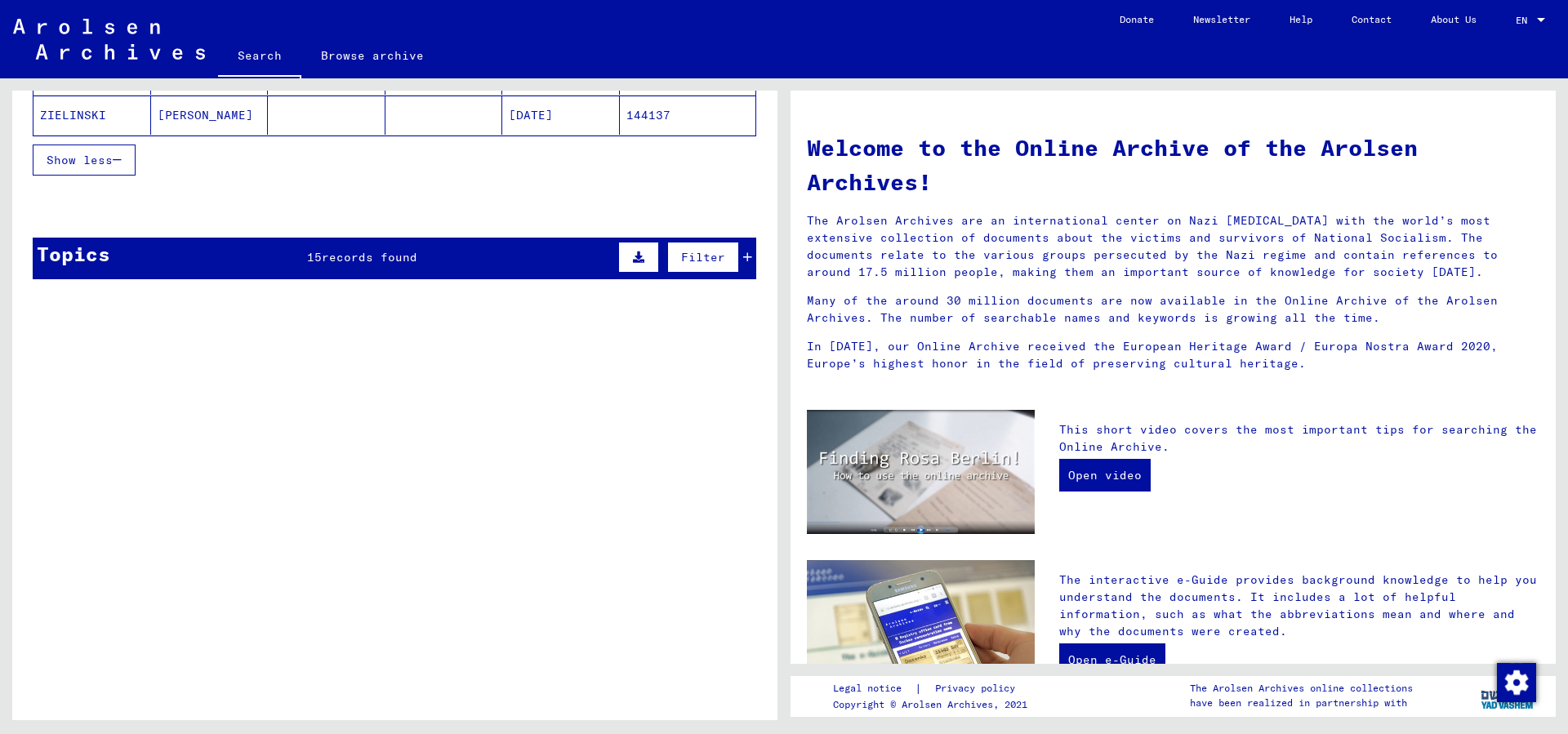
scroll to position [886, 0]
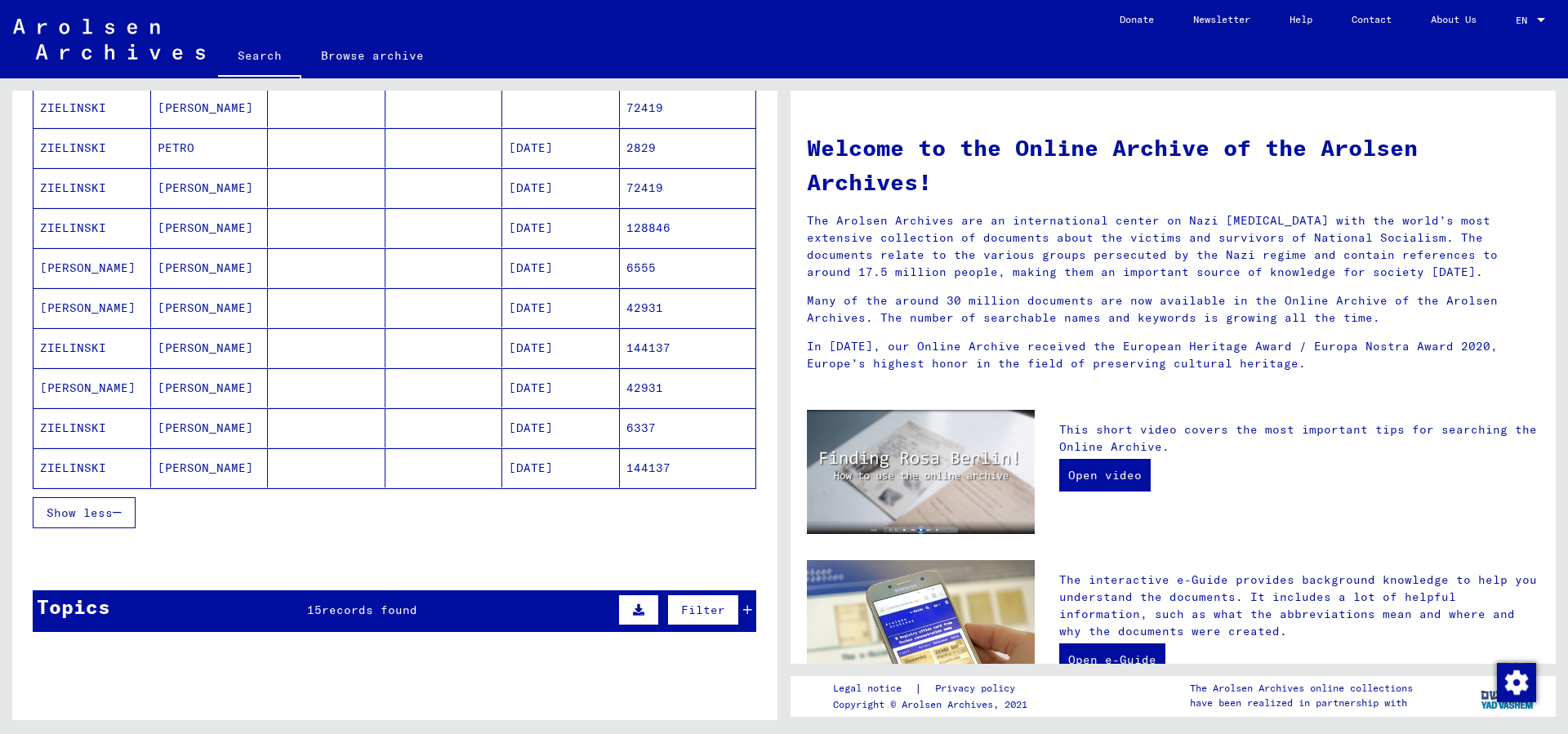
click at [640, 307] on mat-cell "42931" at bounding box center [687, 308] width 136 height 39
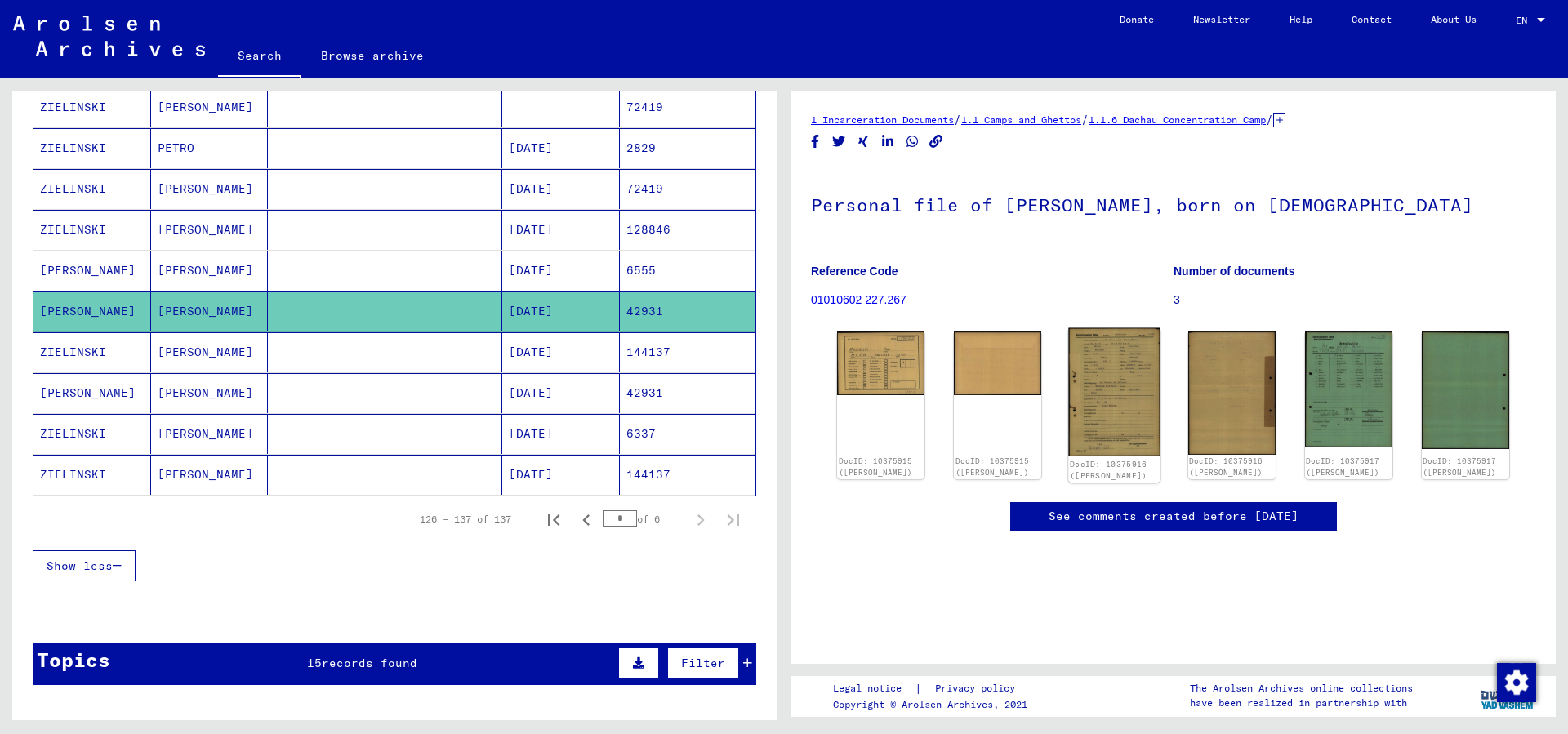
click at [1117, 403] on img at bounding box center [1115, 392] width 93 height 128
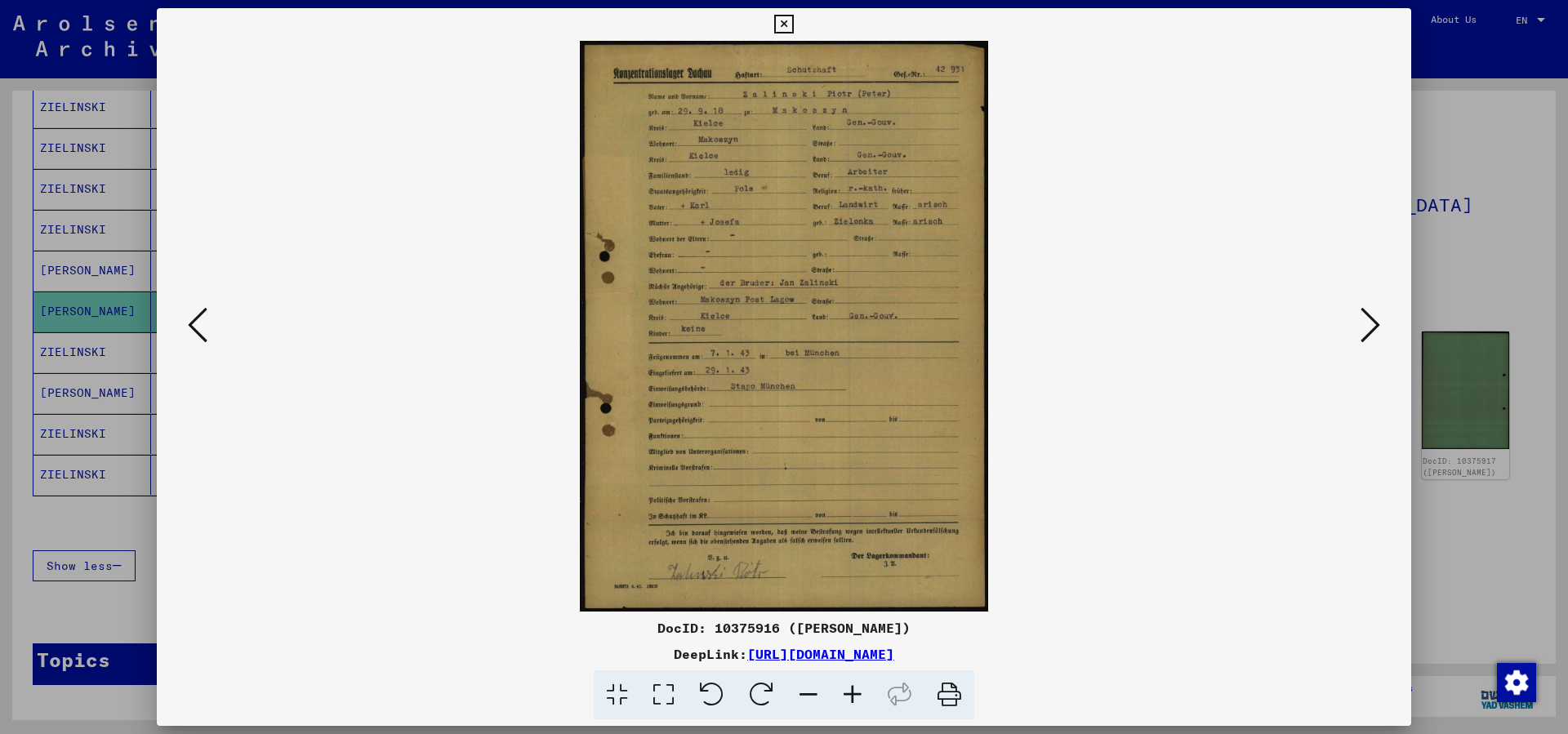
click at [793, 24] on icon at bounding box center [784, 24] width 19 height 19
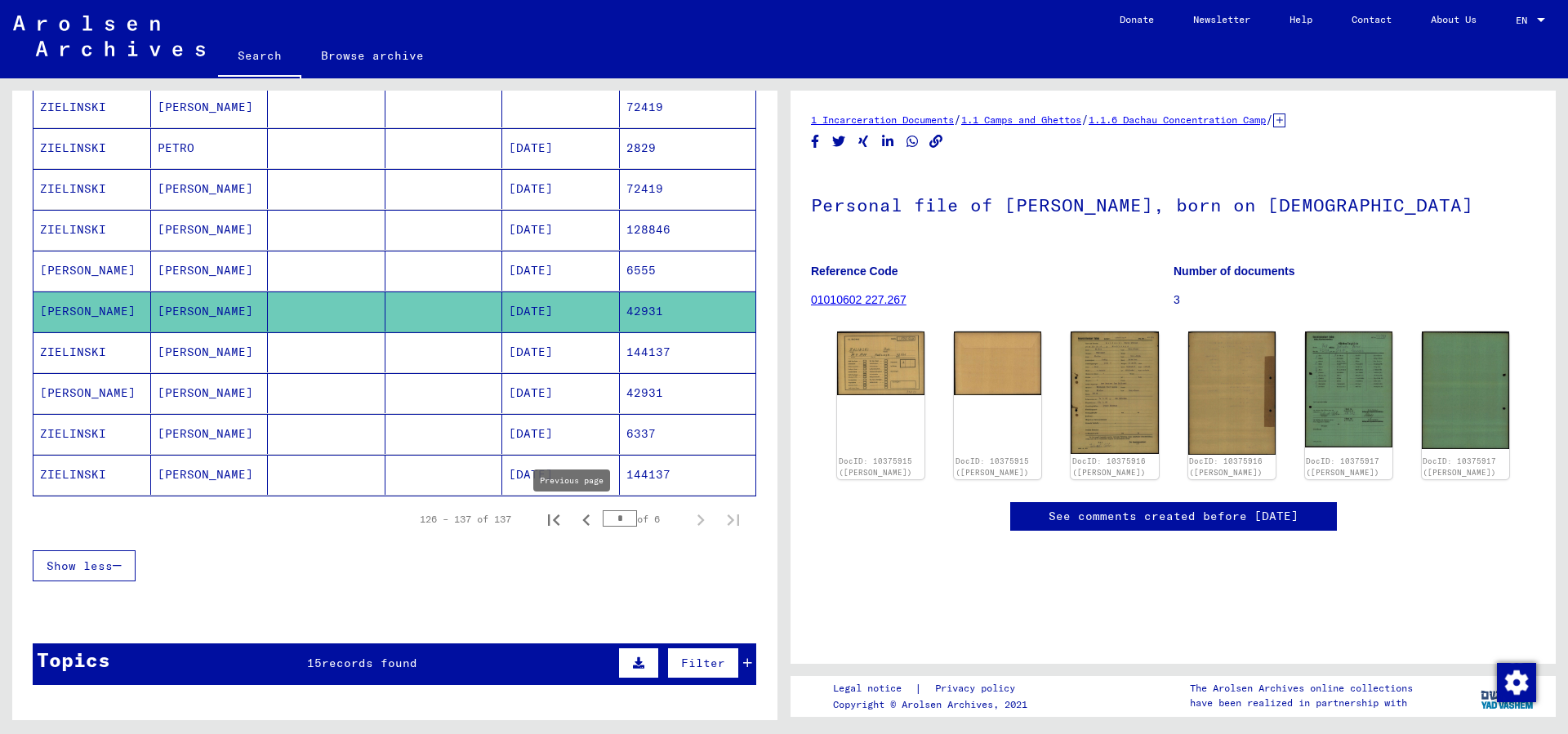
click at [575, 528] on icon "Previous page" at bounding box center [586, 520] width 23 height 23
type input "*"
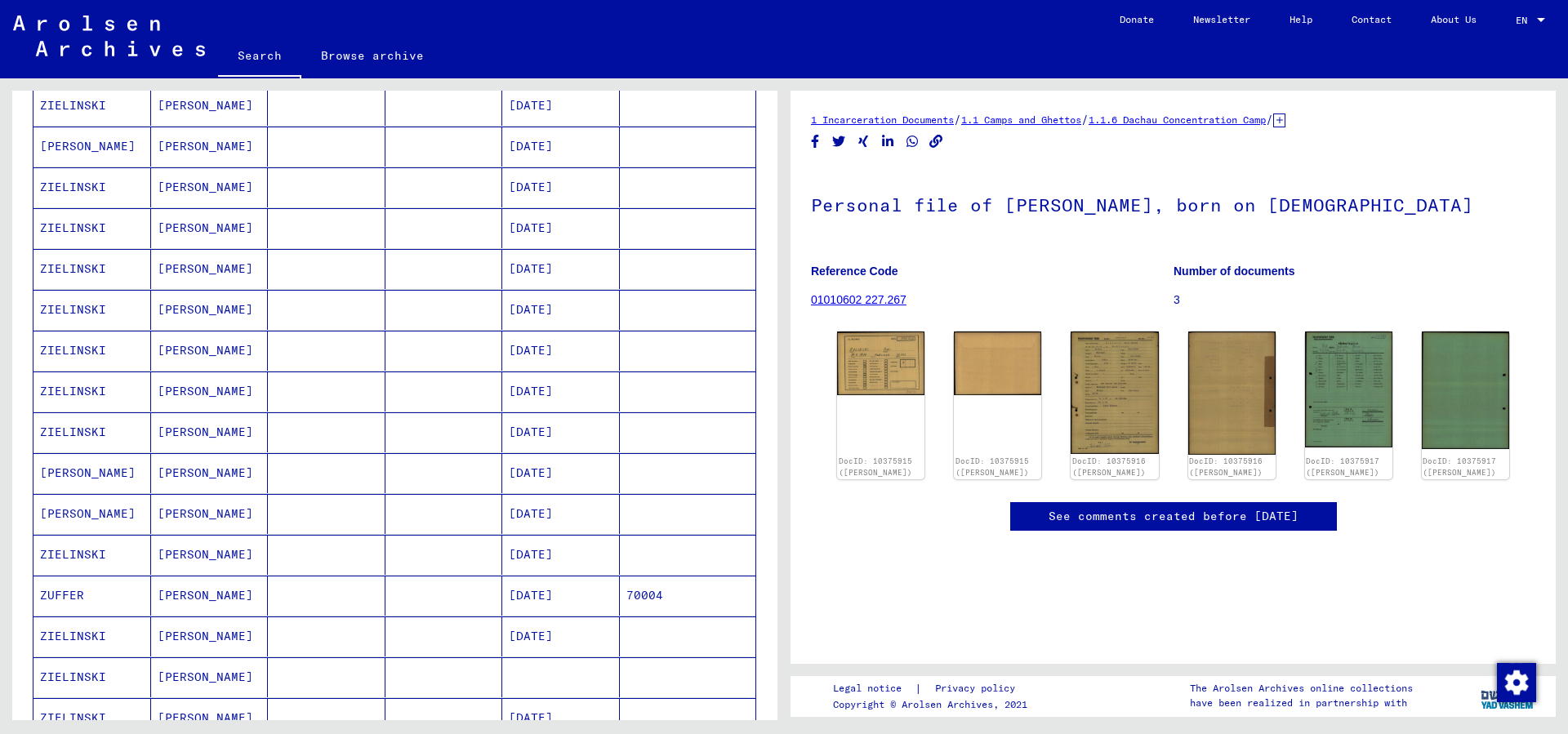
scroll to position [0, 0]
